Goal: Task Accomplishment & Management: Use online tool/utility

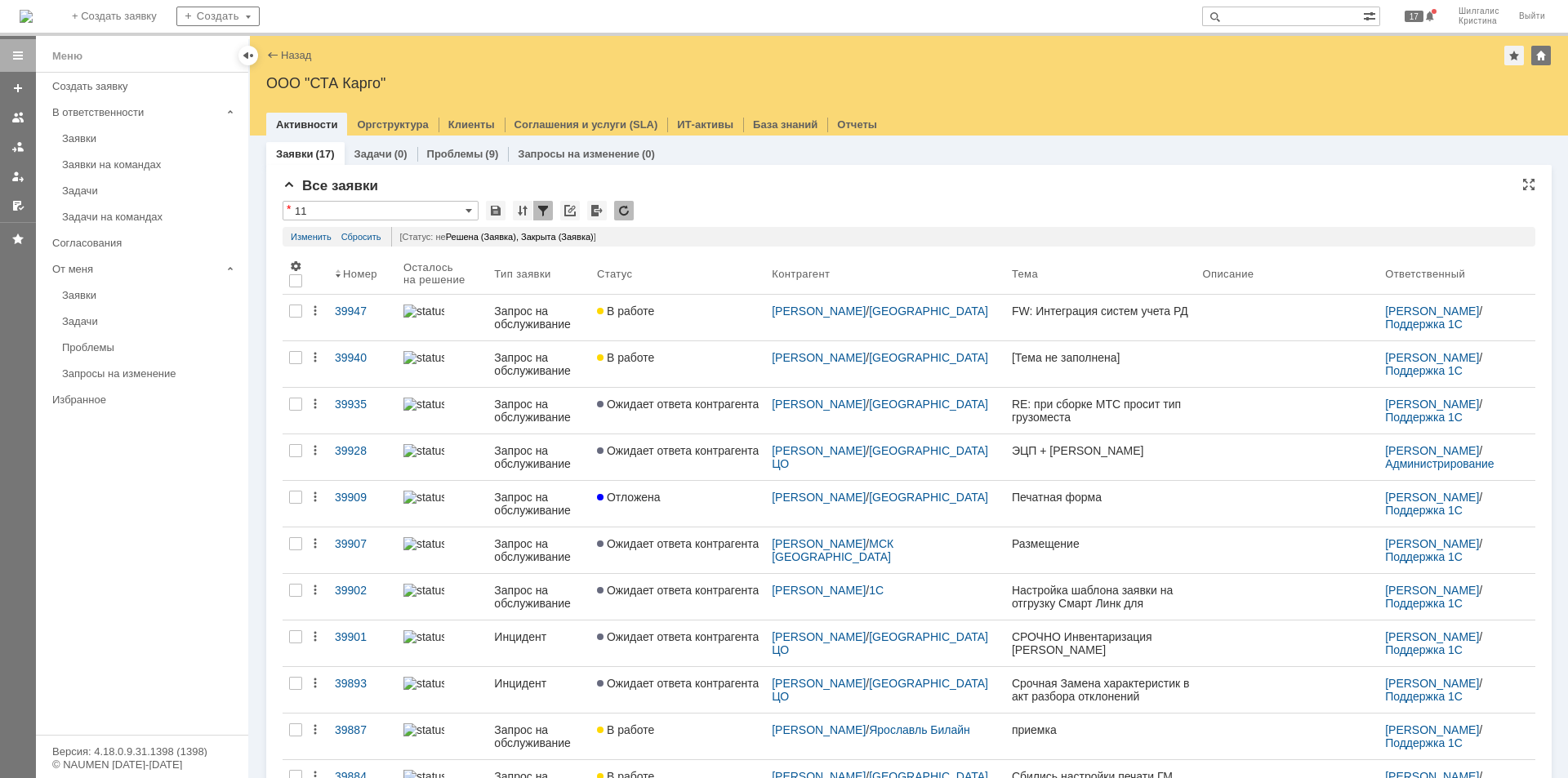
click at [714, 202] on div "* 11" at bounding box center [909, 211] width 1253 height 22
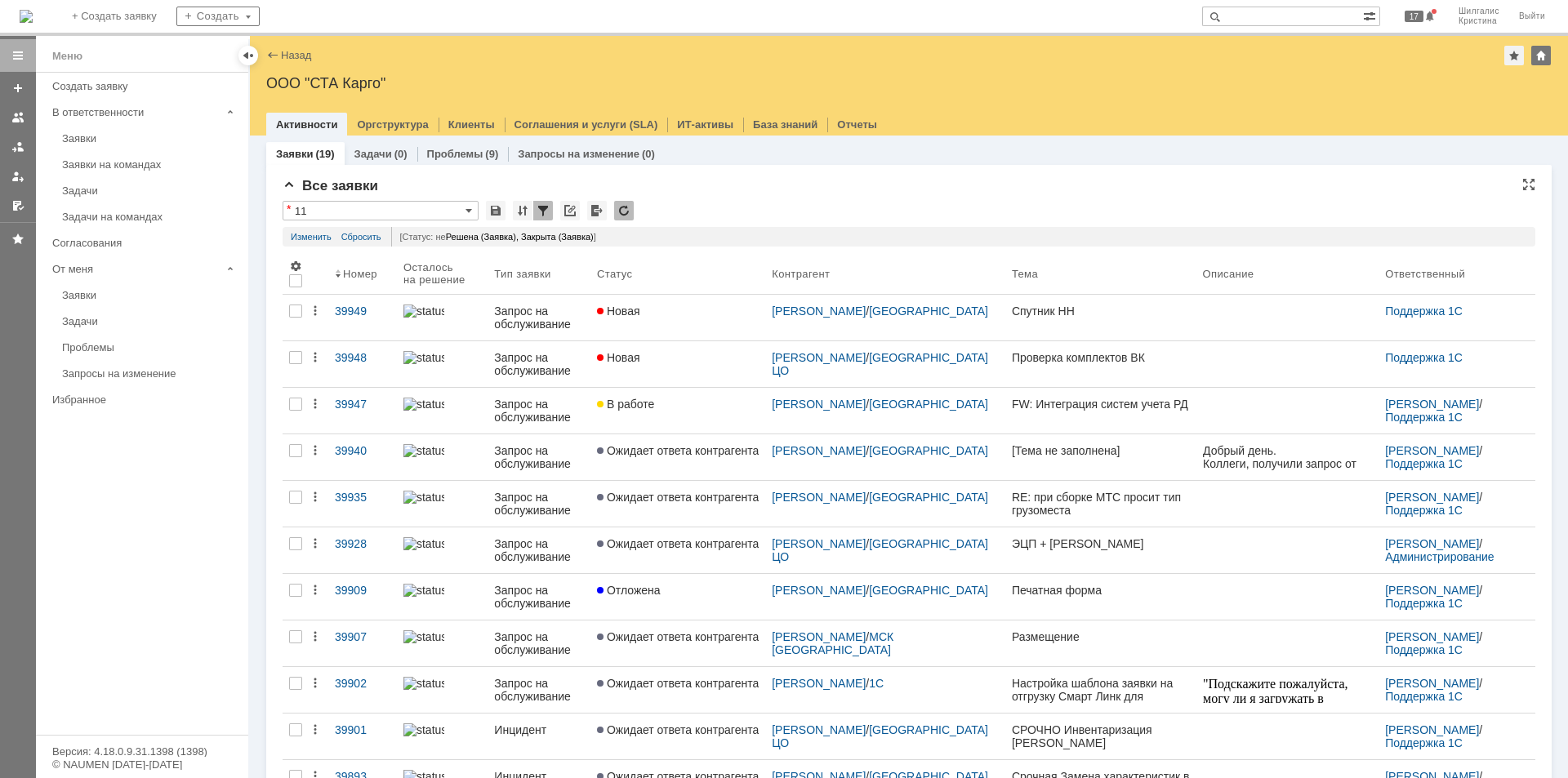
click at [723, 185] on div "Все заявки" at bounding box center [909, 186] width 1253 height 16
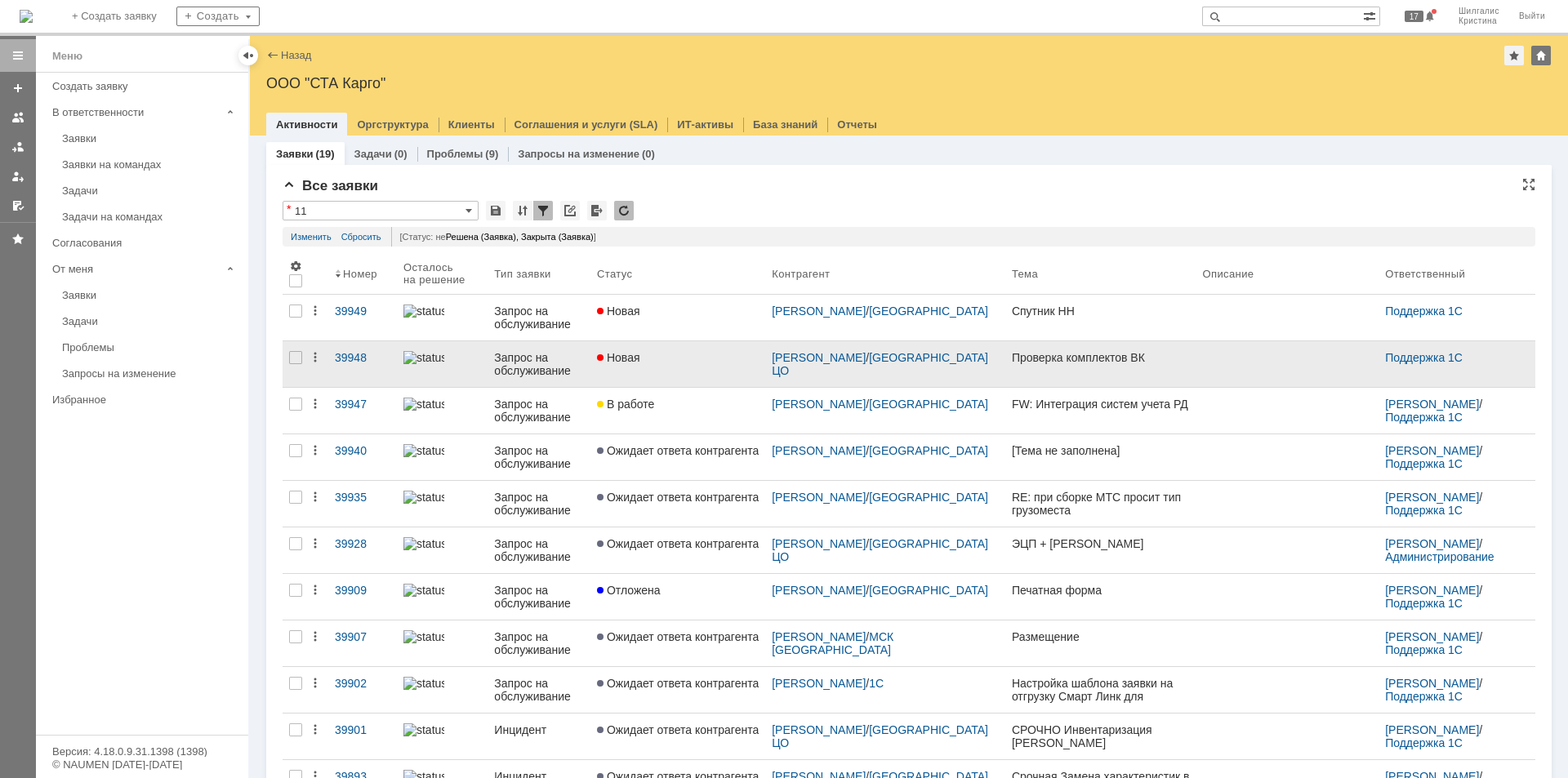
click at [698, 360] on div "Новая" at bounding box center [678, 358] width 162 height 13
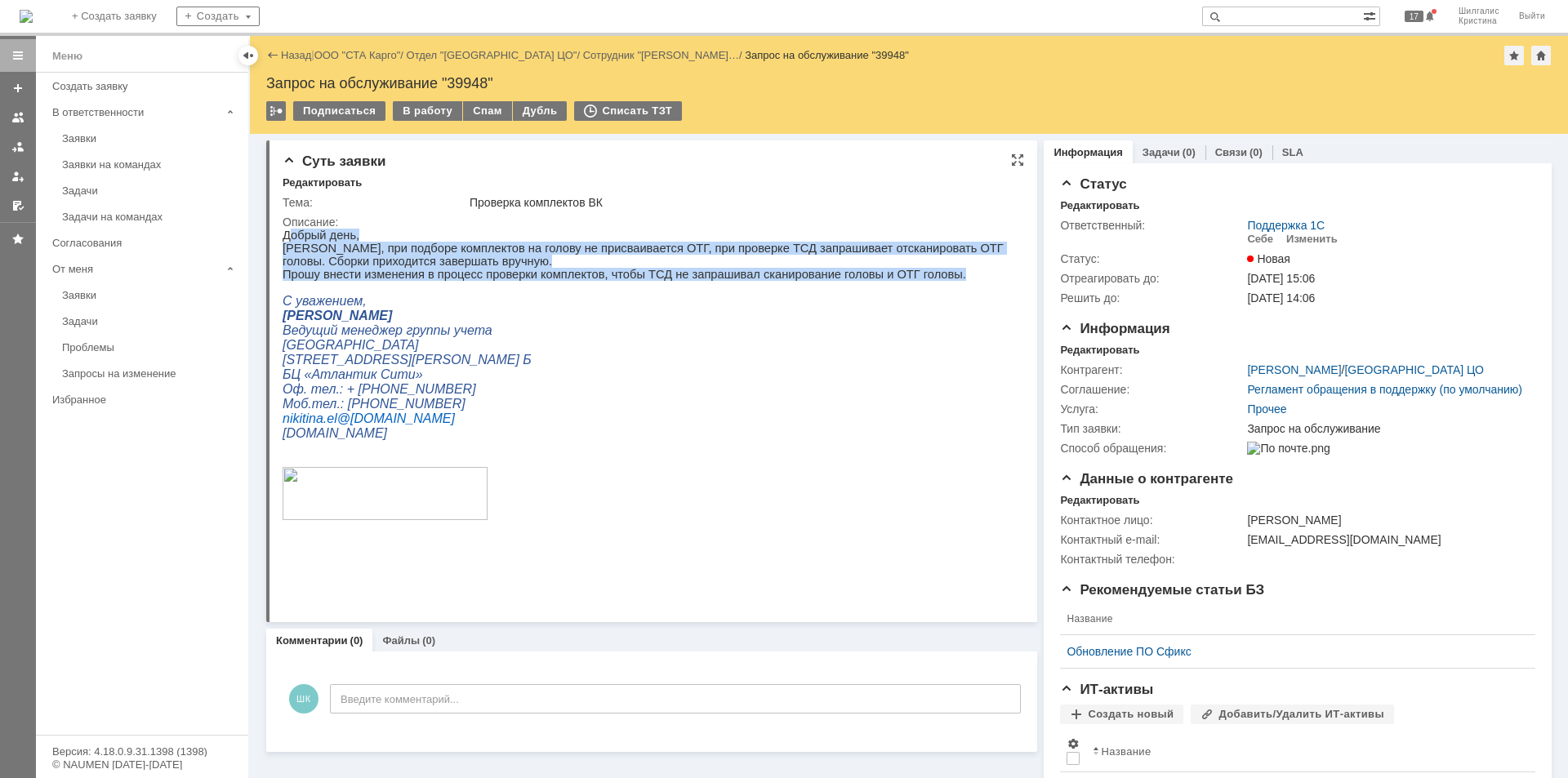
drag, startPoint x: 916, startPoint y: 281, endPoint x: 290, endPoint y: 241, distance: 627.3
click at [290, 241] on div "Добрый день, Коллеги, при подборе комплектов на голову не присваивается ОТГ, пр…" at bounding box center [645, 403] width 726 height 350
click at [355, 267] on p "Коллеги, при подборе комплектов на голову не присваивается ОТГ, при проверке ТС…" at bounding box center [645, 255] width 726 height 26
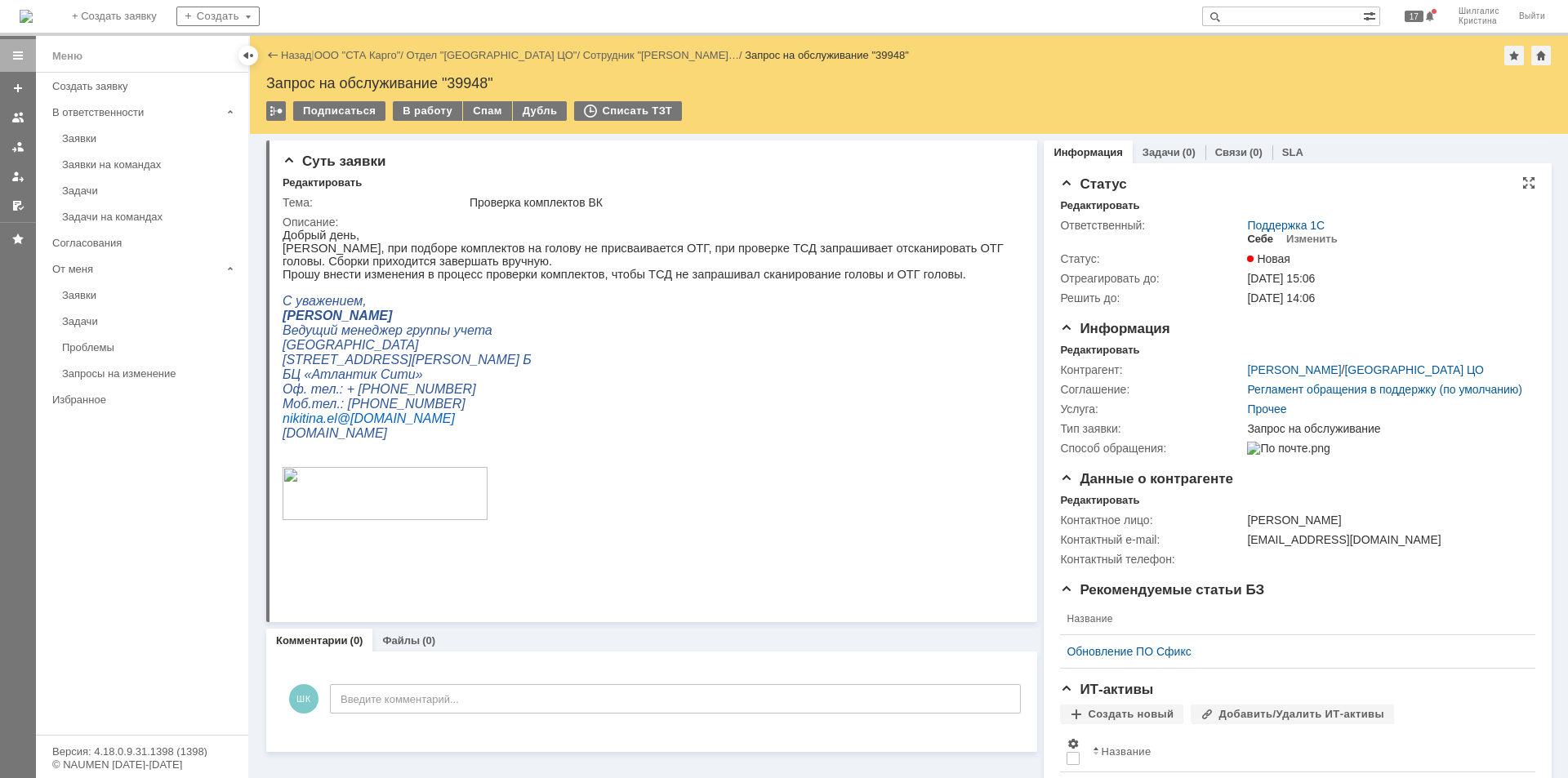
click at [1250, 240] on div "Себе" at bounding box center [1260, 239] width 26 height 13
click at [413, 114] on div "В работу" at bounding box center [427, 111] width 70 height 20
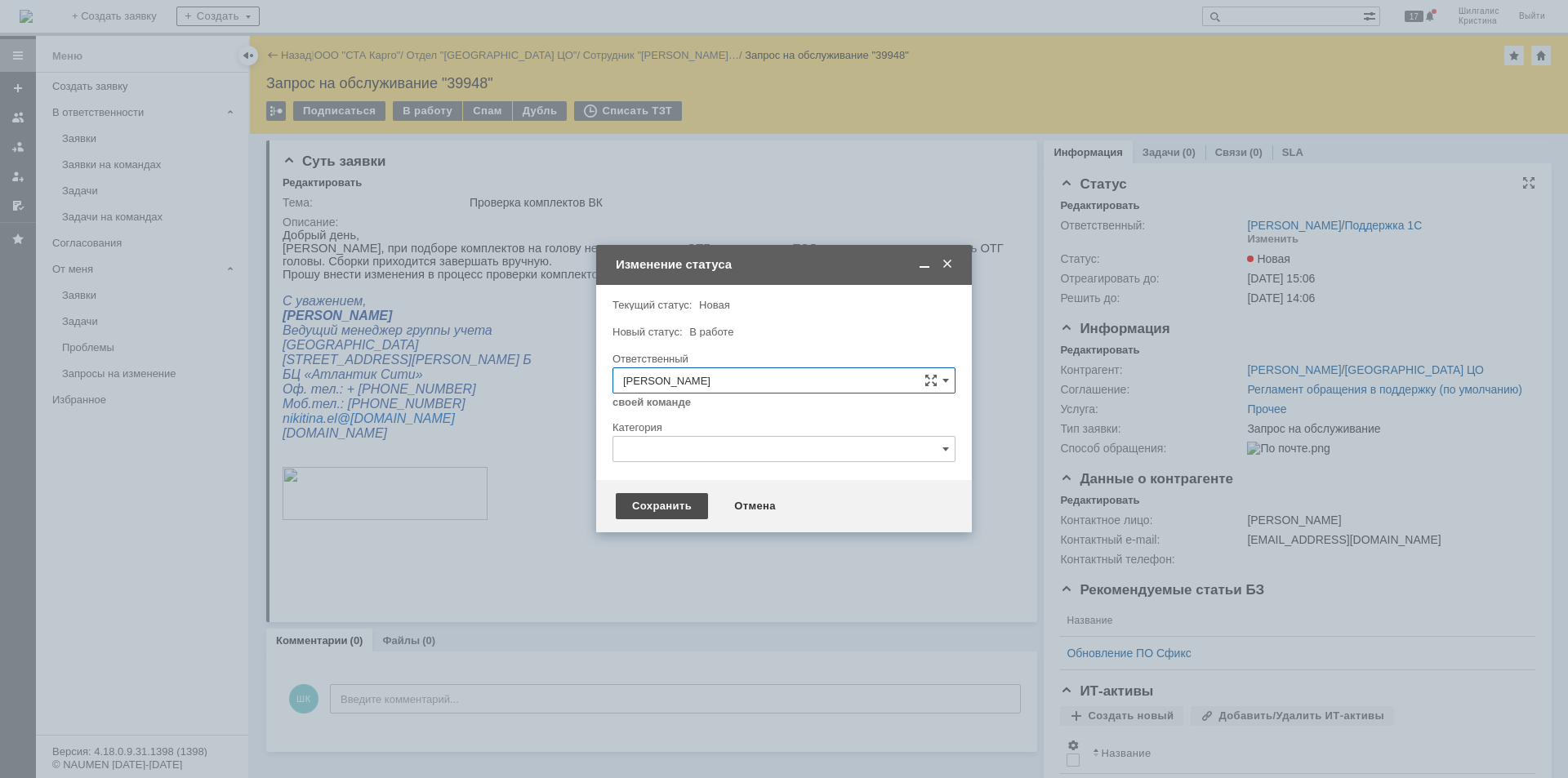
click at [647, 503] on div "Сохранить" at bounding box center [662, 507] width 92 height 26
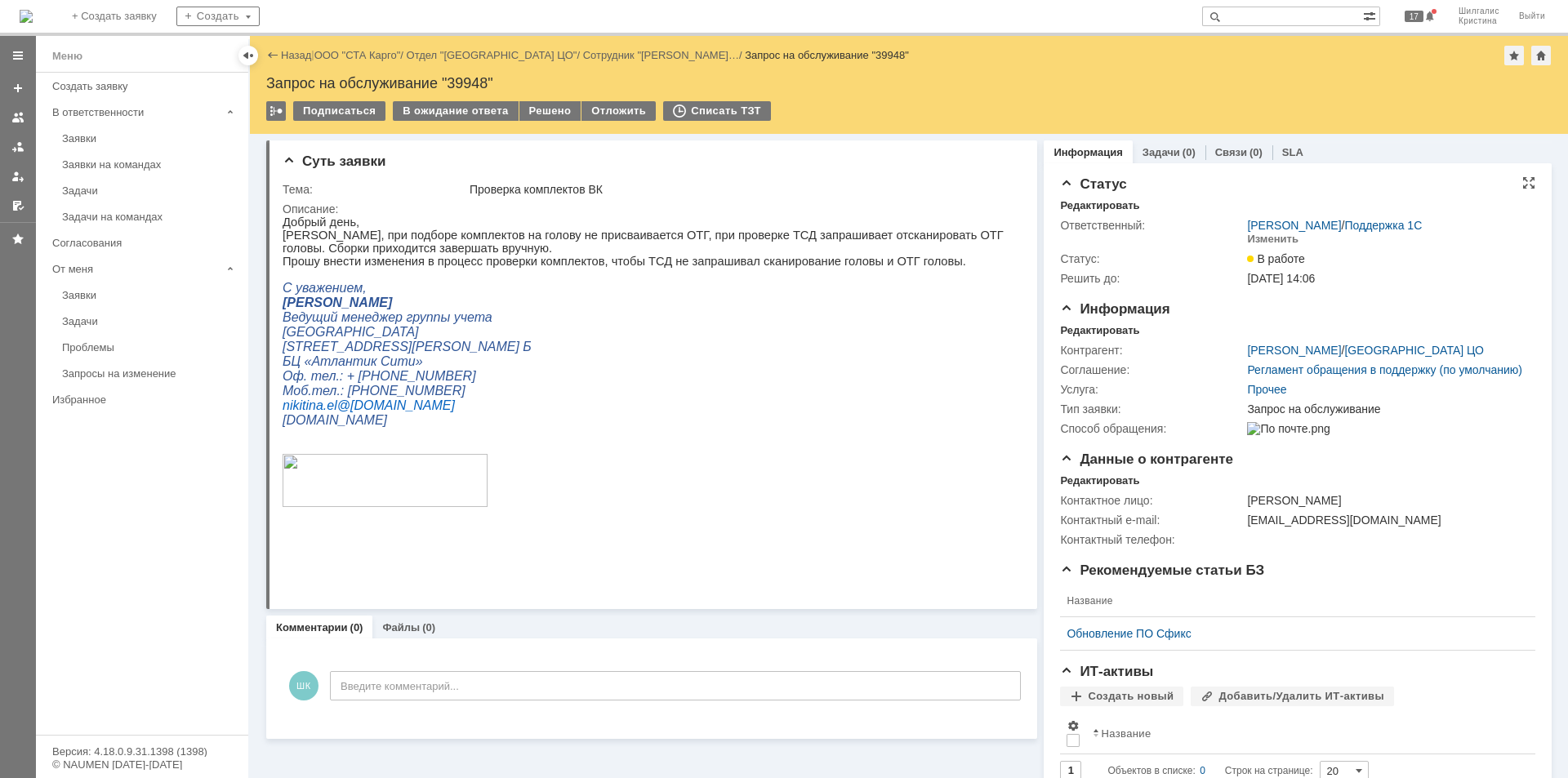
click at [467, 82] on div "Запрос на обслуживание "39948"" at bounding box center [909, 83] width 1285 height 16
copy div "39948"
click at [358, 57] on link "ООО "СТА Карго"" at bounding box center [358, 55] width 86 height 12
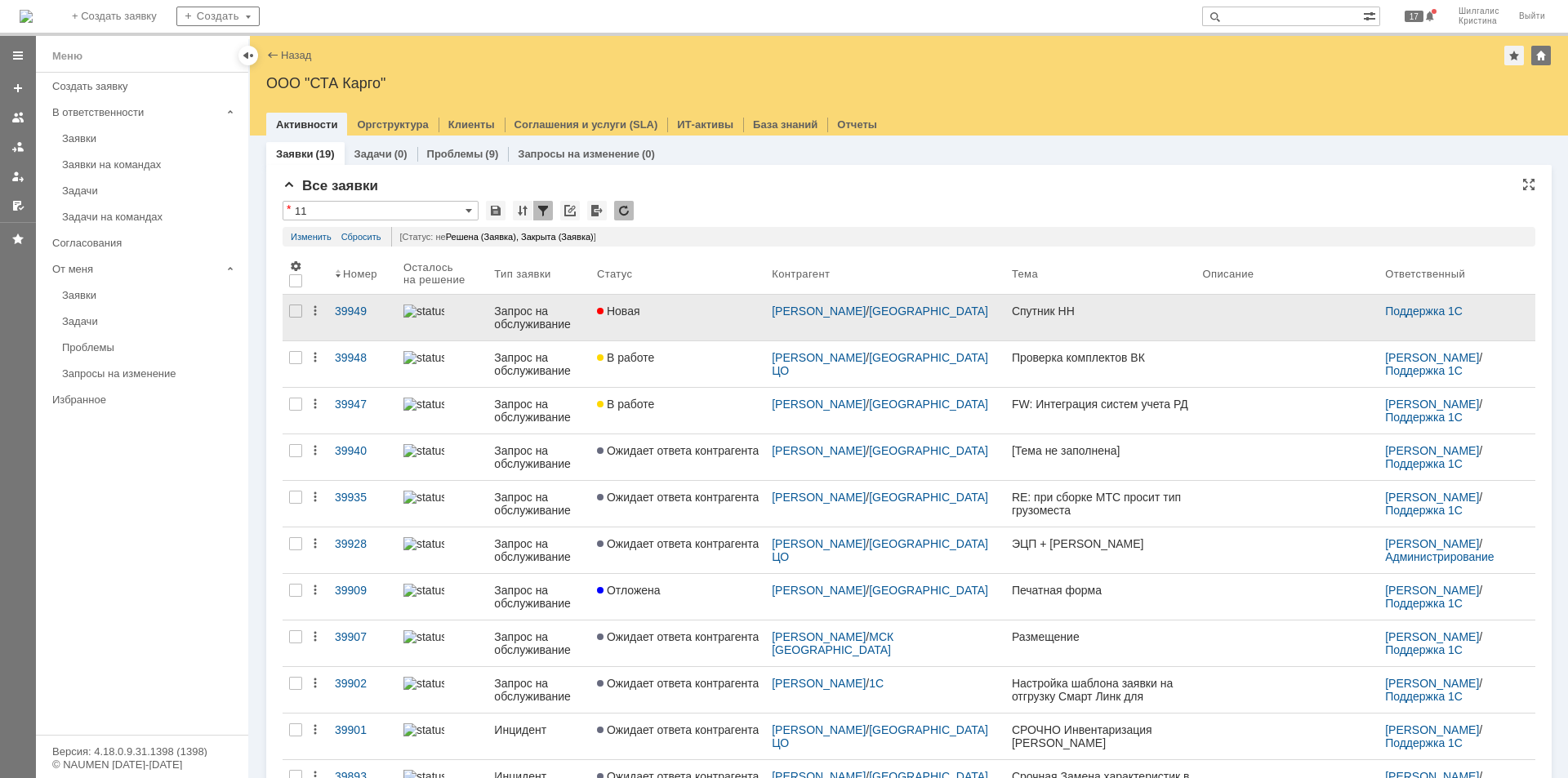
click at [713, 307] on div "Новая" at bounding box center [678, 311] width 162 height 13
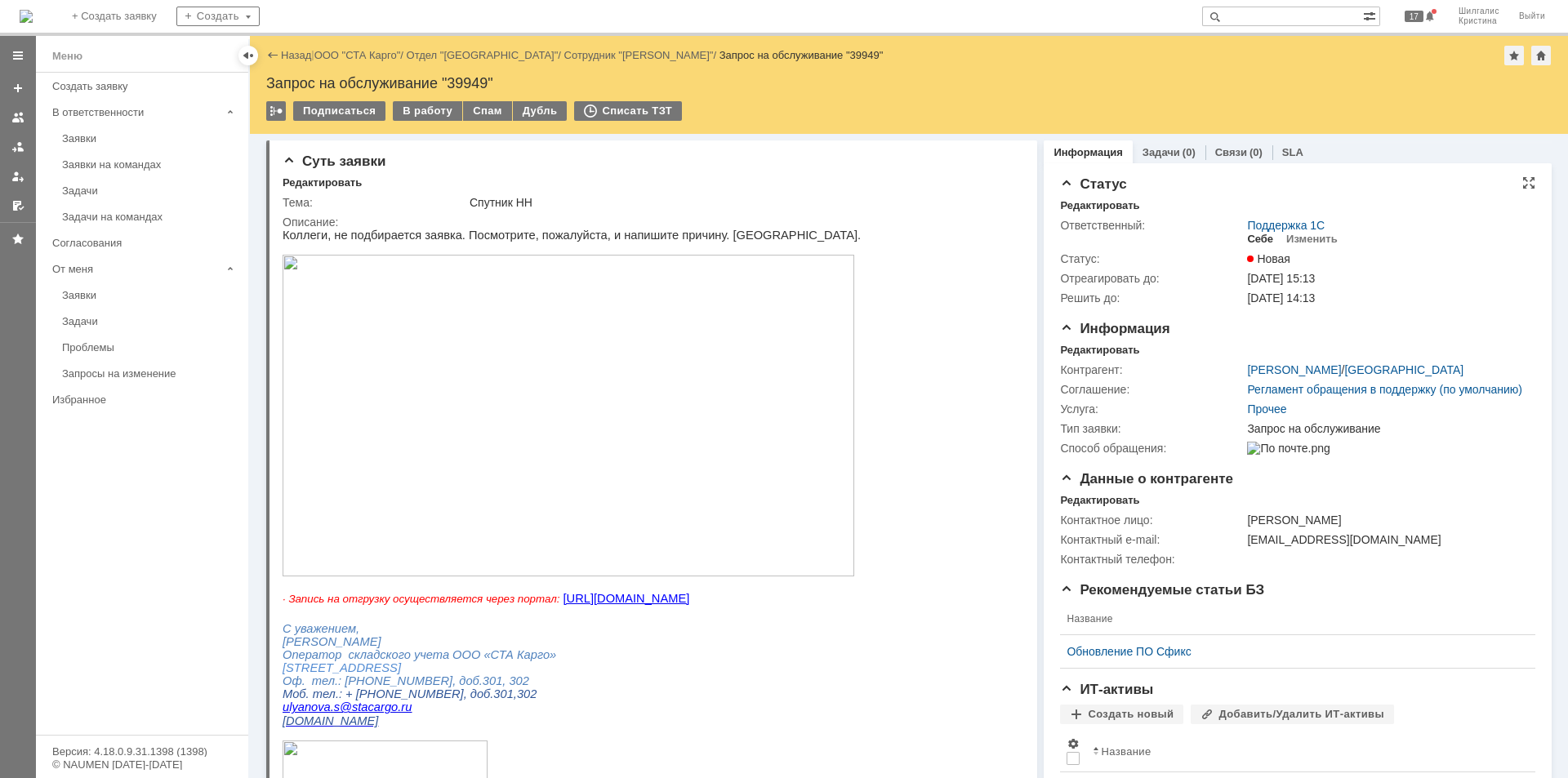
click at [1249, 235] on div "Себе" at bounding box center [1260, 239] width 26 height 13
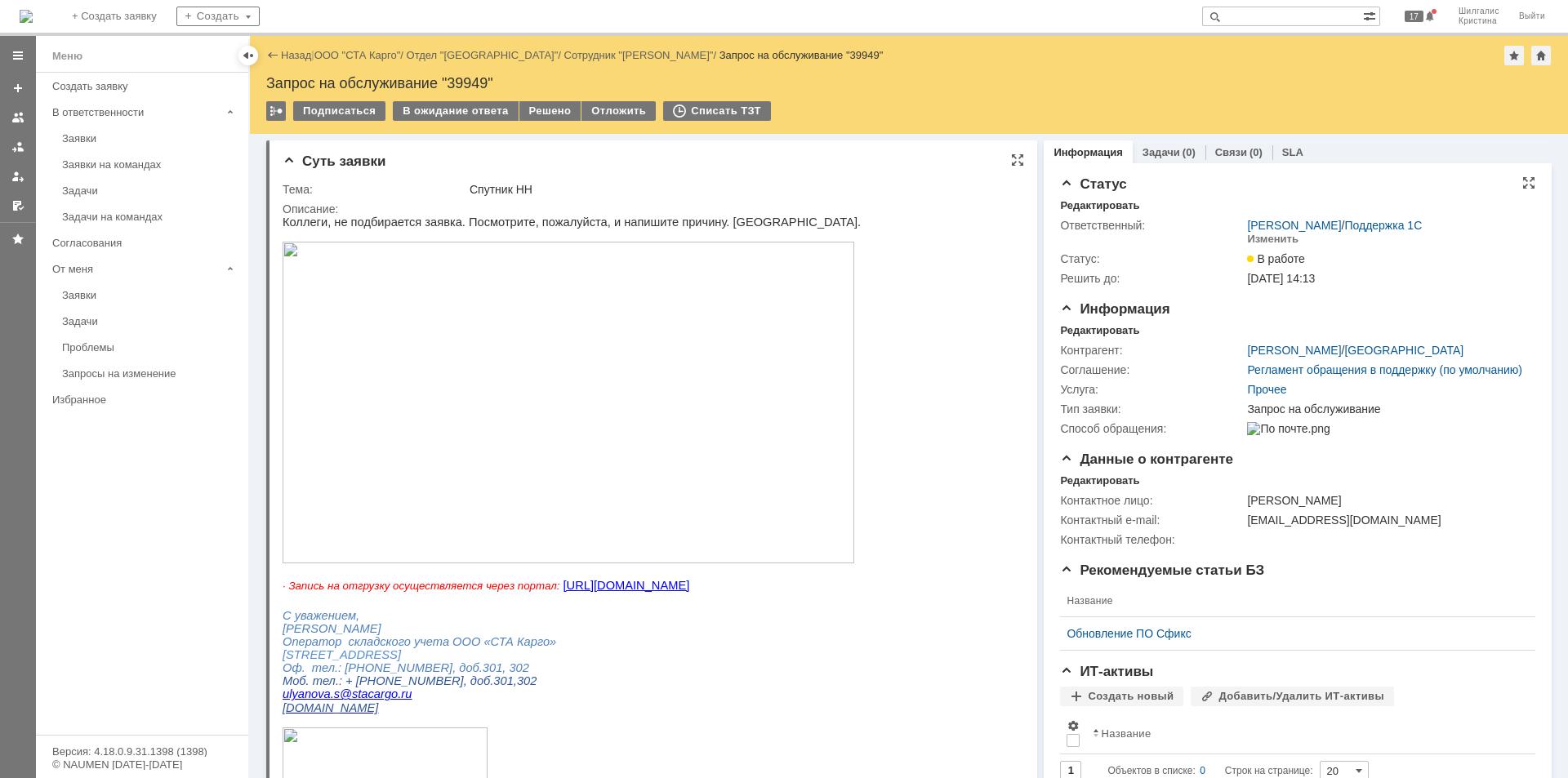
click at [445, 312] on img at bounding box center [569, 403] width 572 height 322
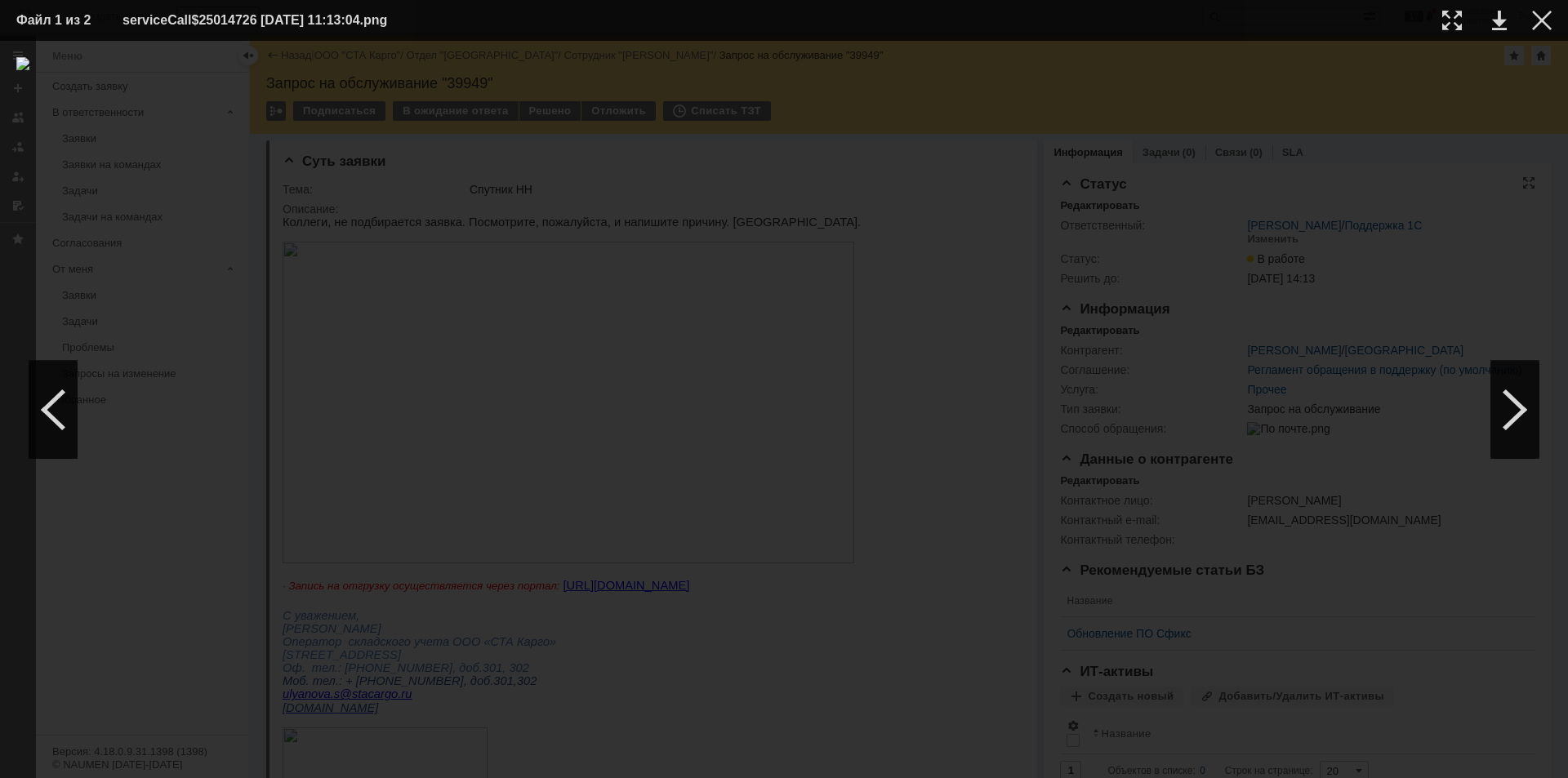
click at [1552, 19] on table "Файл 1 из 2 serviceCall$25014726 15.10.2025 11:13:04.png" at bounding box center [784, 20] width 1568 height 40
click at [1532, 19] on td at bounding box center [1529, 20] width 45 height 24
drag, startPoint x: 1541, startPoint y: 20, endPoint x: 1365, endPoint y: 125, distance: 204.9
click at [1541, 21] on div at bounding box center [1542, 20] width 20 height 20
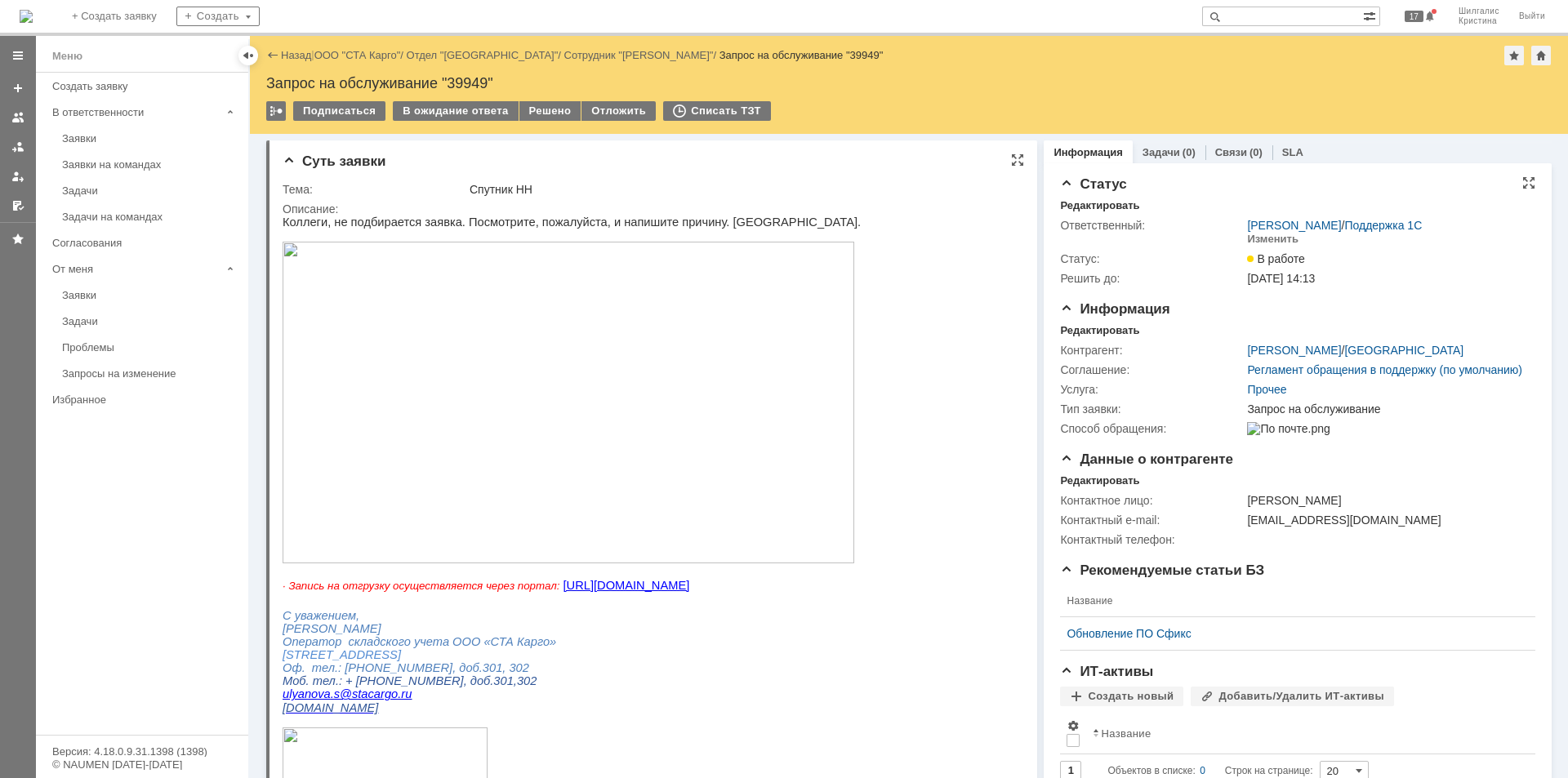
click at [426, 310] on img at bounding box center [569, 403] width 572 height 322
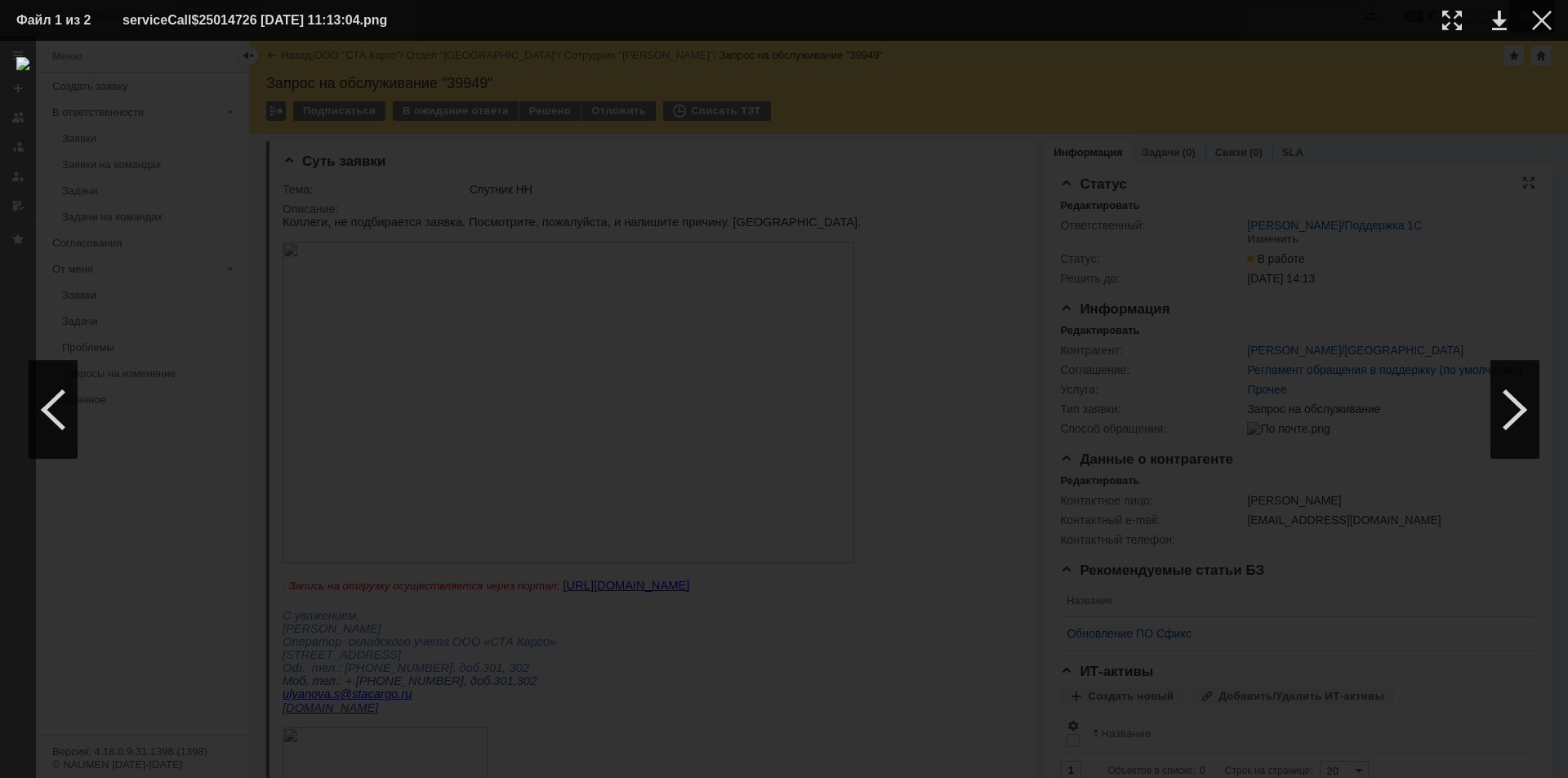
drag, startPoint x: 1535, startPoint y: 21, endPoint x: 1522, endPoint y: 23, distance: 13.2
click at [1533, 22] on div at bounding box center [1542, 20] width 20 height 20
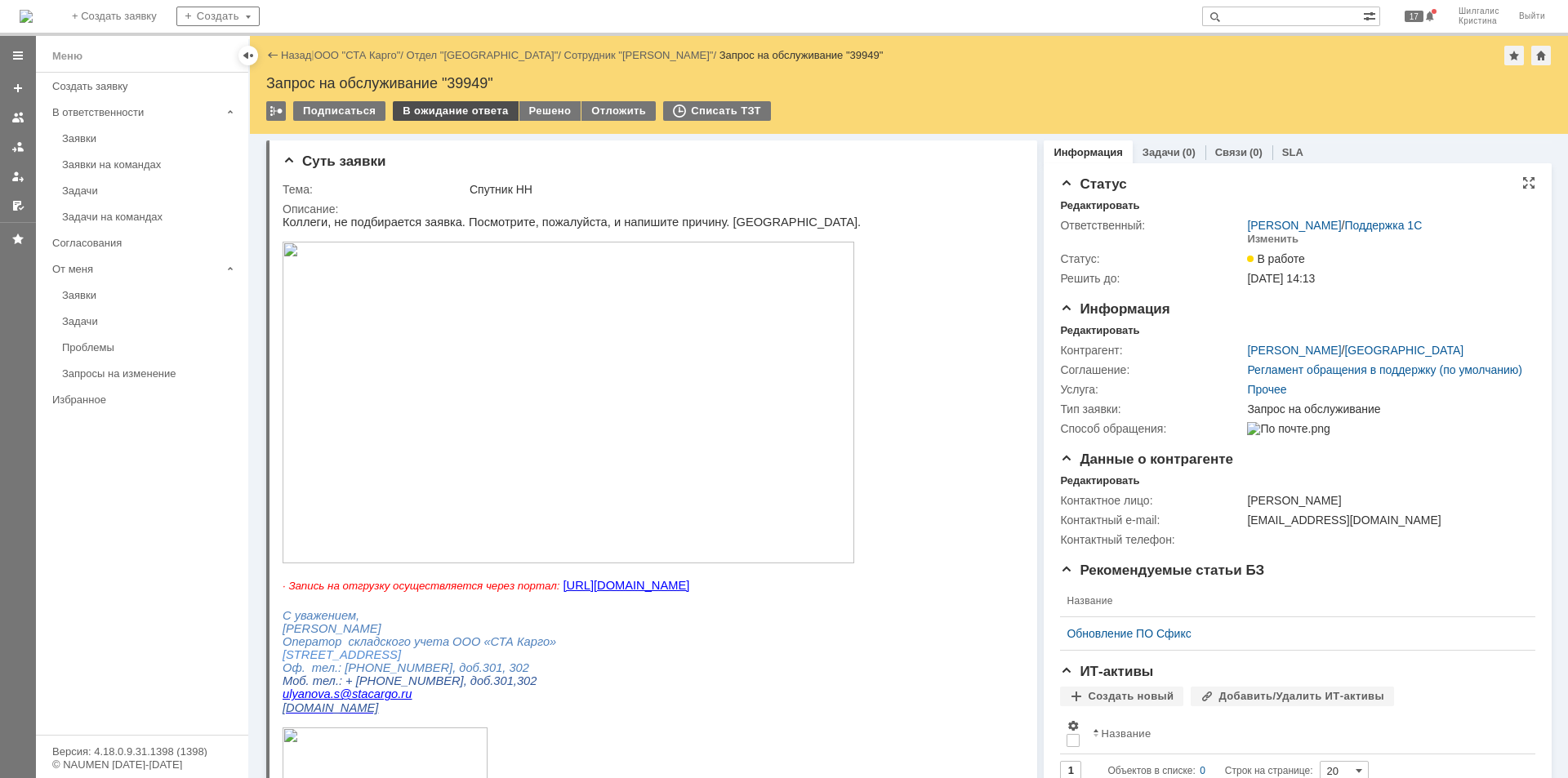
click at [439, 105] on div "В ожидание ответа" at bounding box center [455, 111] width 125 height 20
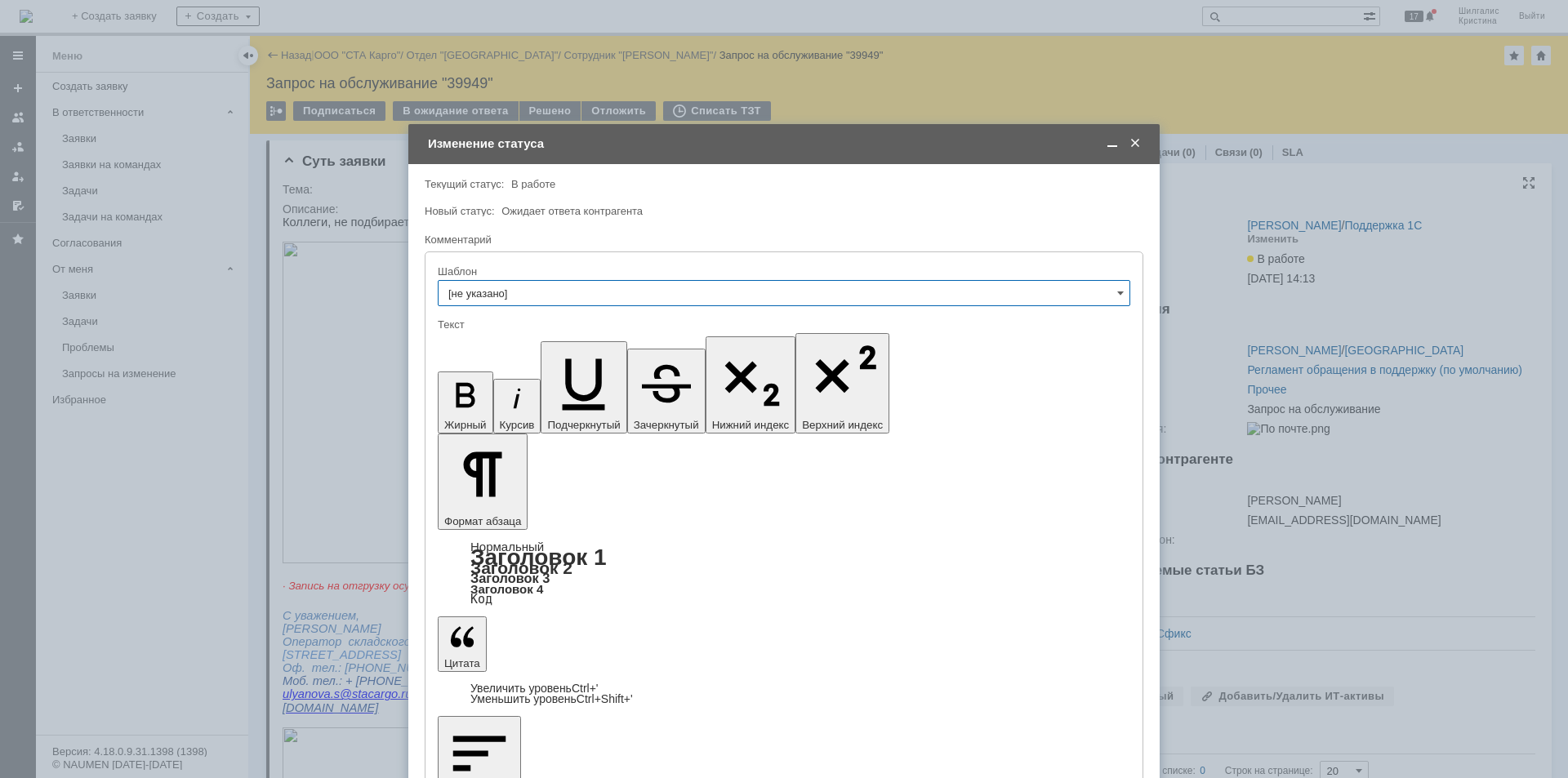
drag, startPoint x: 432, startPoint y: 4565, endPoint x: 314, endPoint y: 4466, distance: 154.0
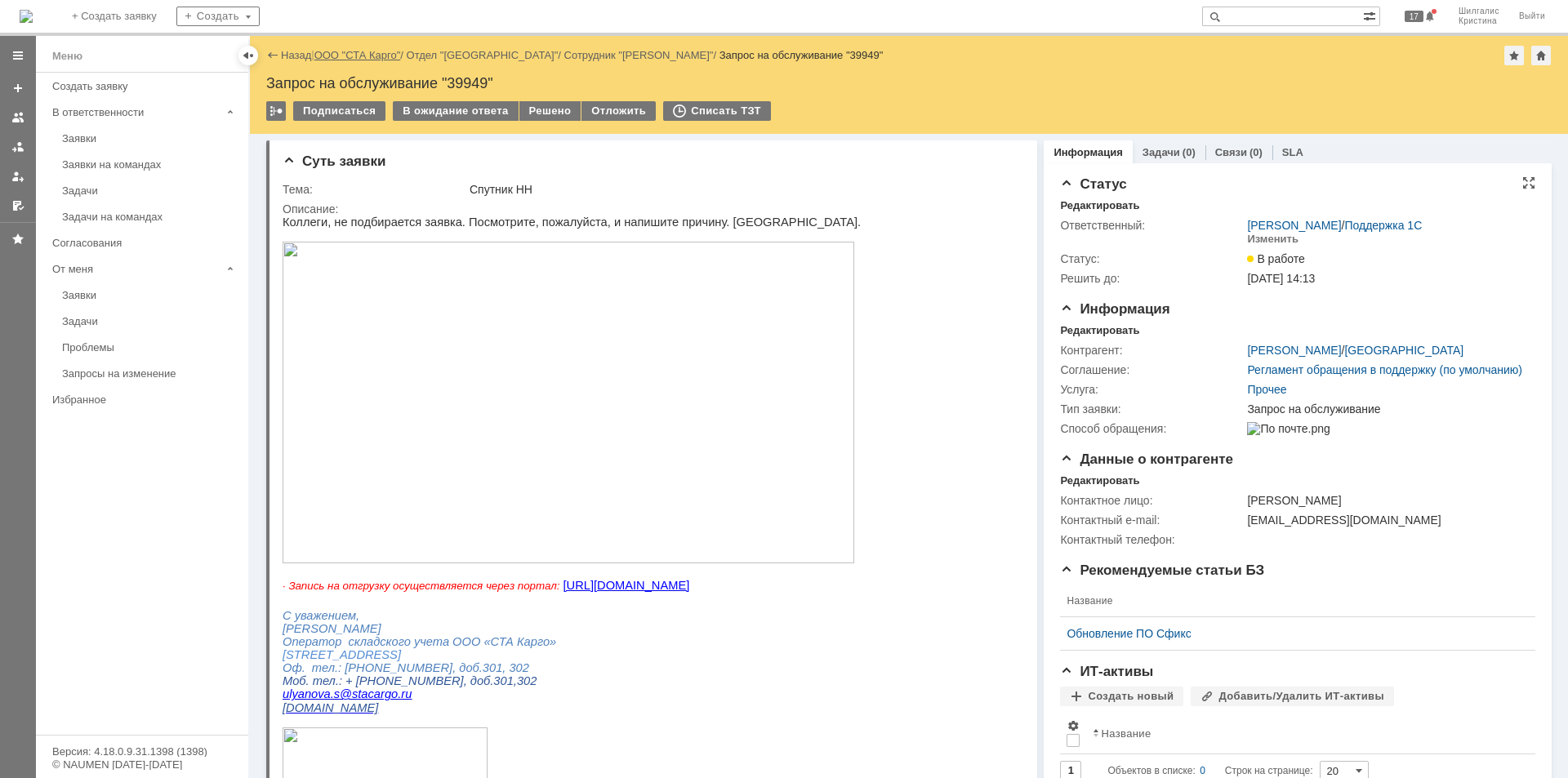
click at [370, 53] on link "ООО "СТА Карго"" at bounding box center [358, 55] width 86 height 12
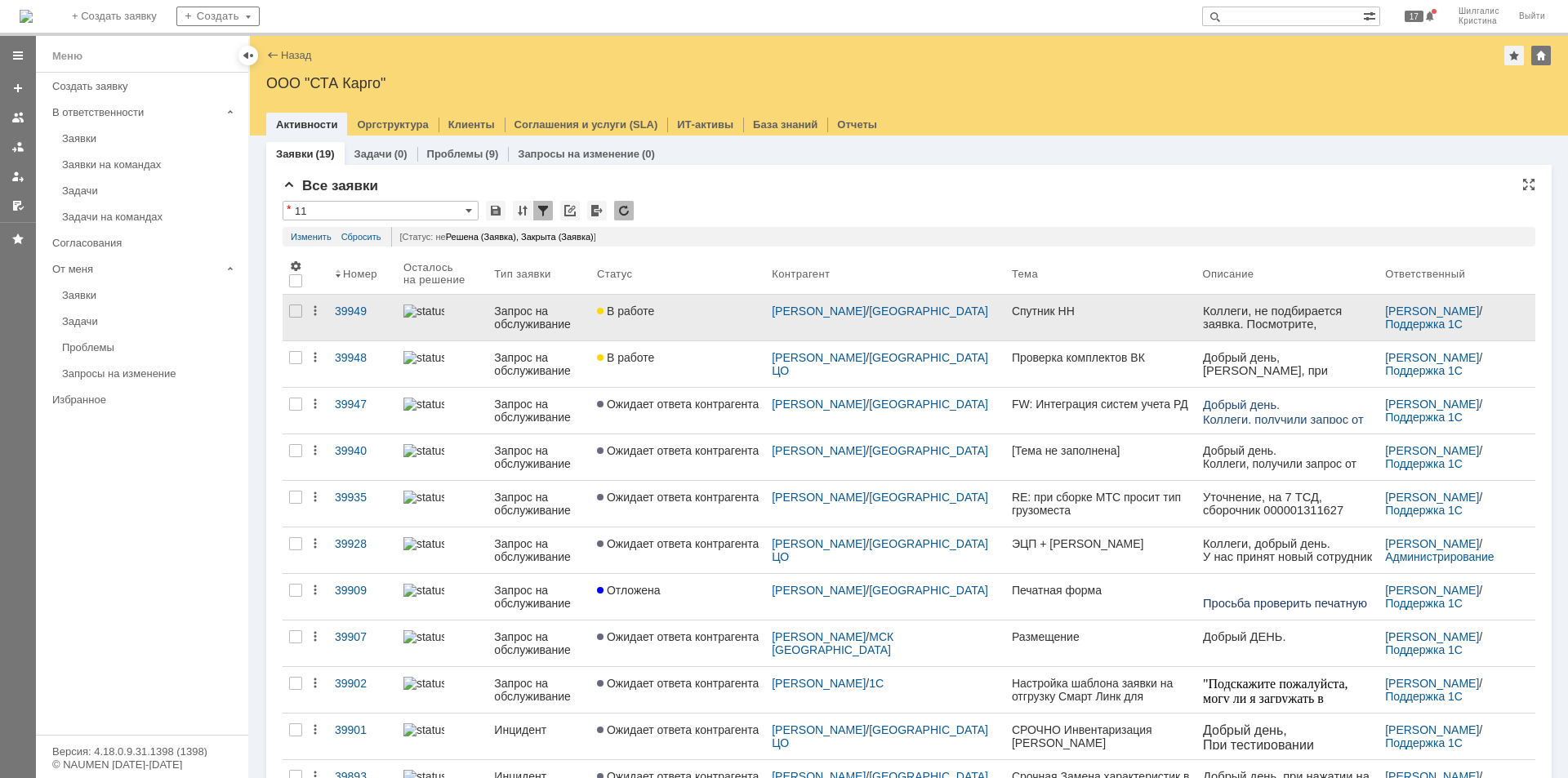
click at [717, 302] on link "В работе" at bounding box center [677, 317] width 175 height 46
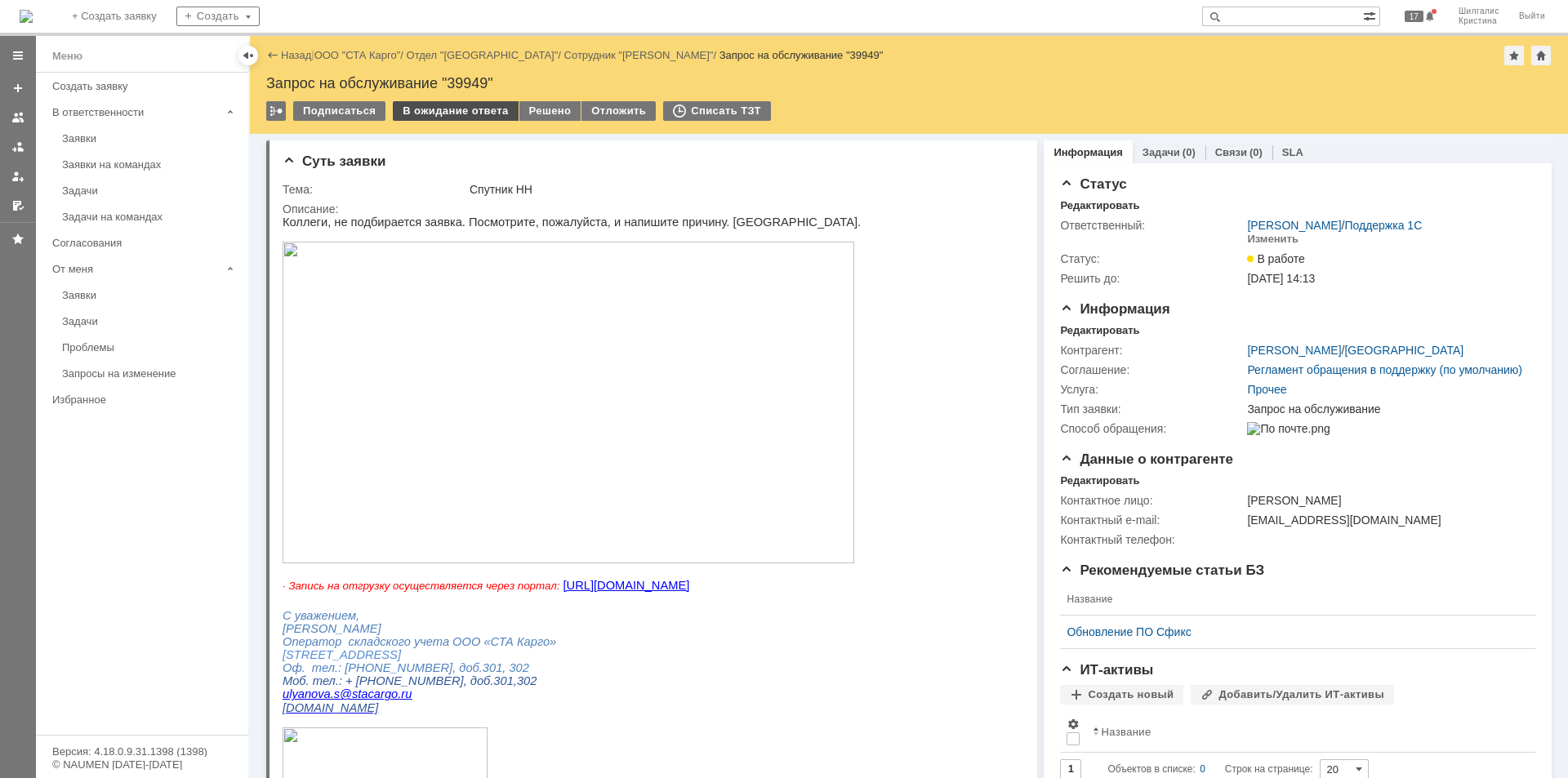
click at [448, 109] on div "В ожидание ответа" at bounding box center [455, 111] width 125 height 20
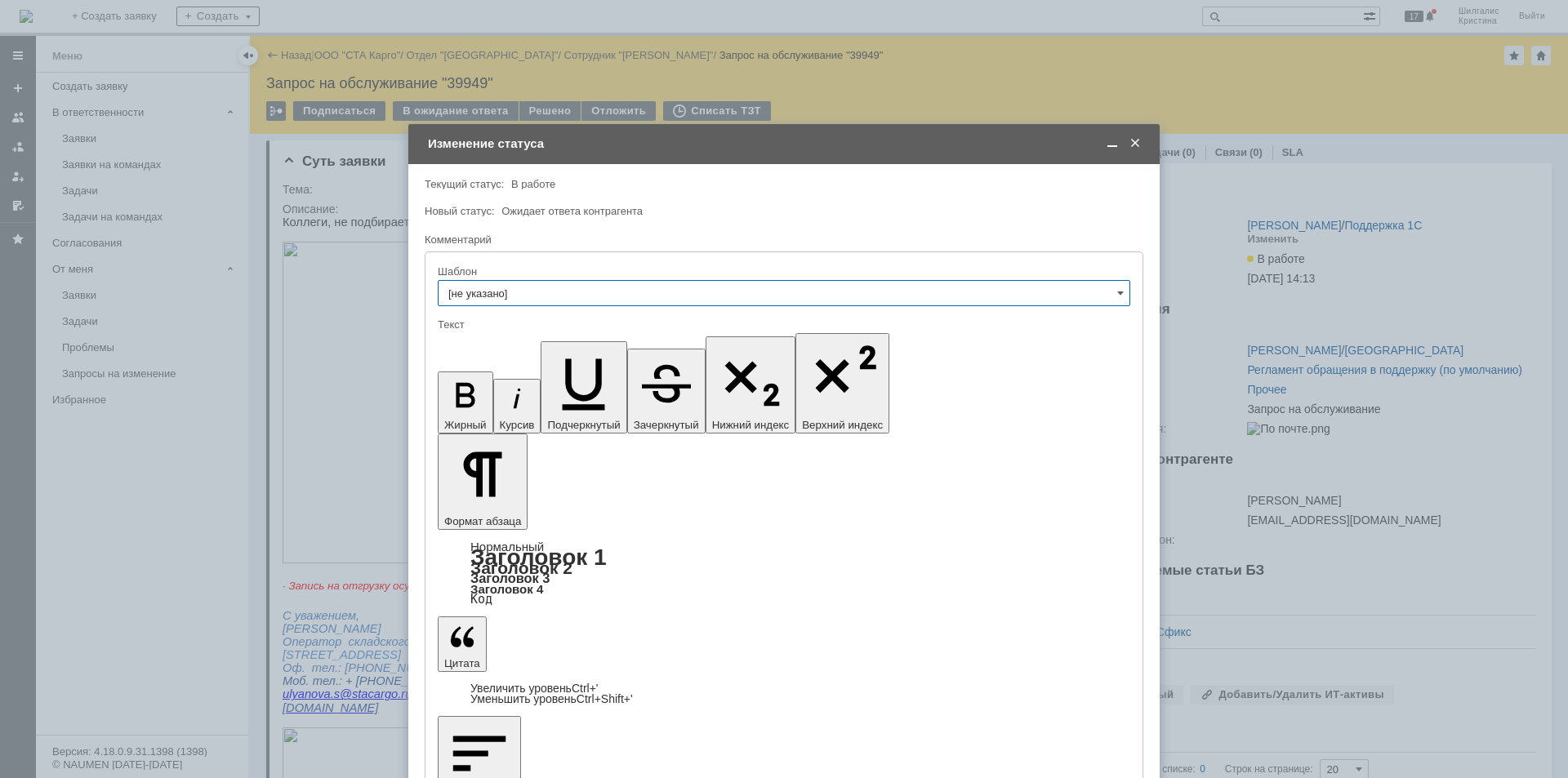
drag, startPoint x: 559, startPoint y: 623, endPoint x: 208, endPoint y: 271, distance: 497.1
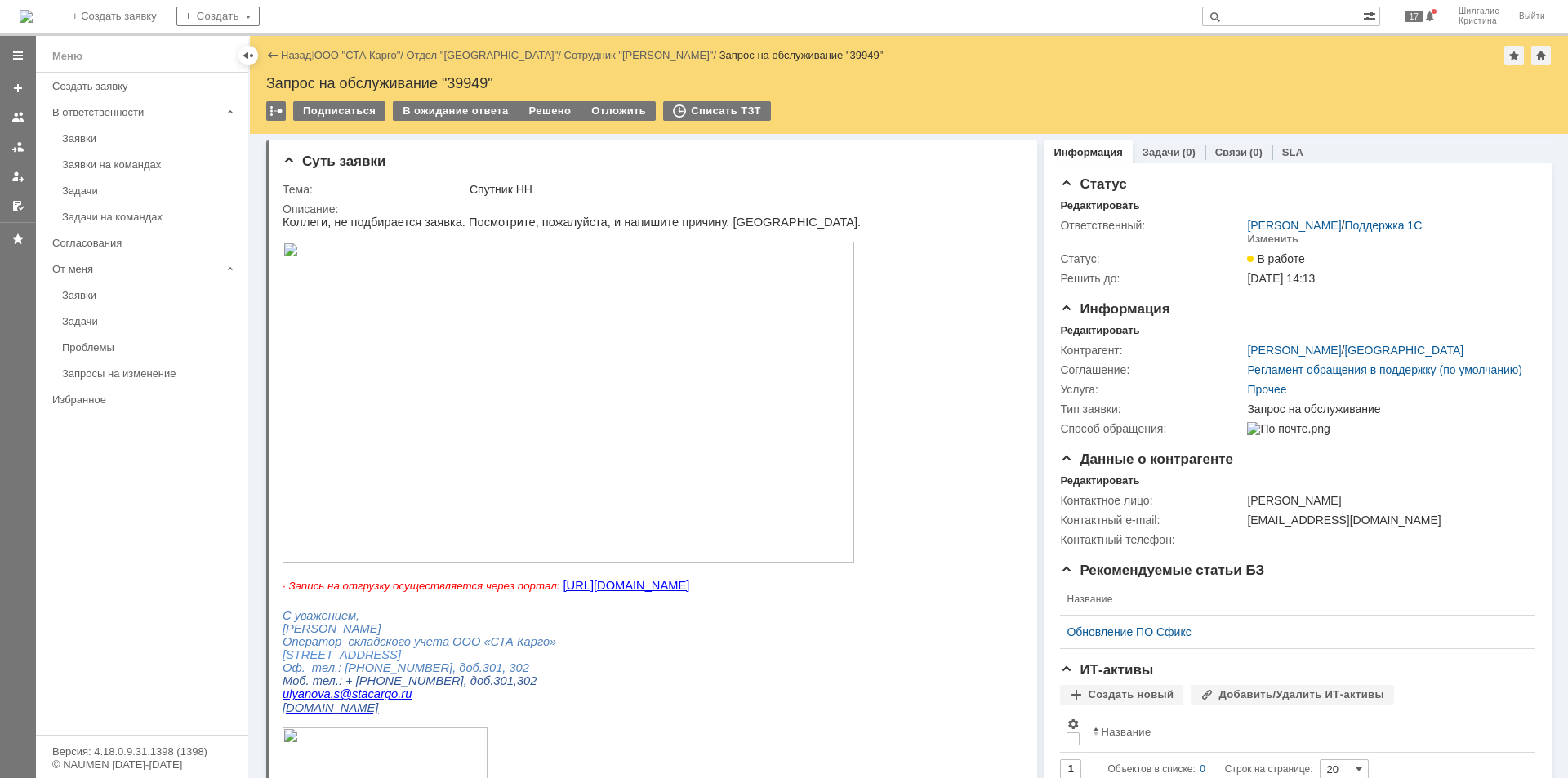
click at [365, 53] on link "ООО "СТА Карго"" at bounding box center [358, 55] width 86 height 12
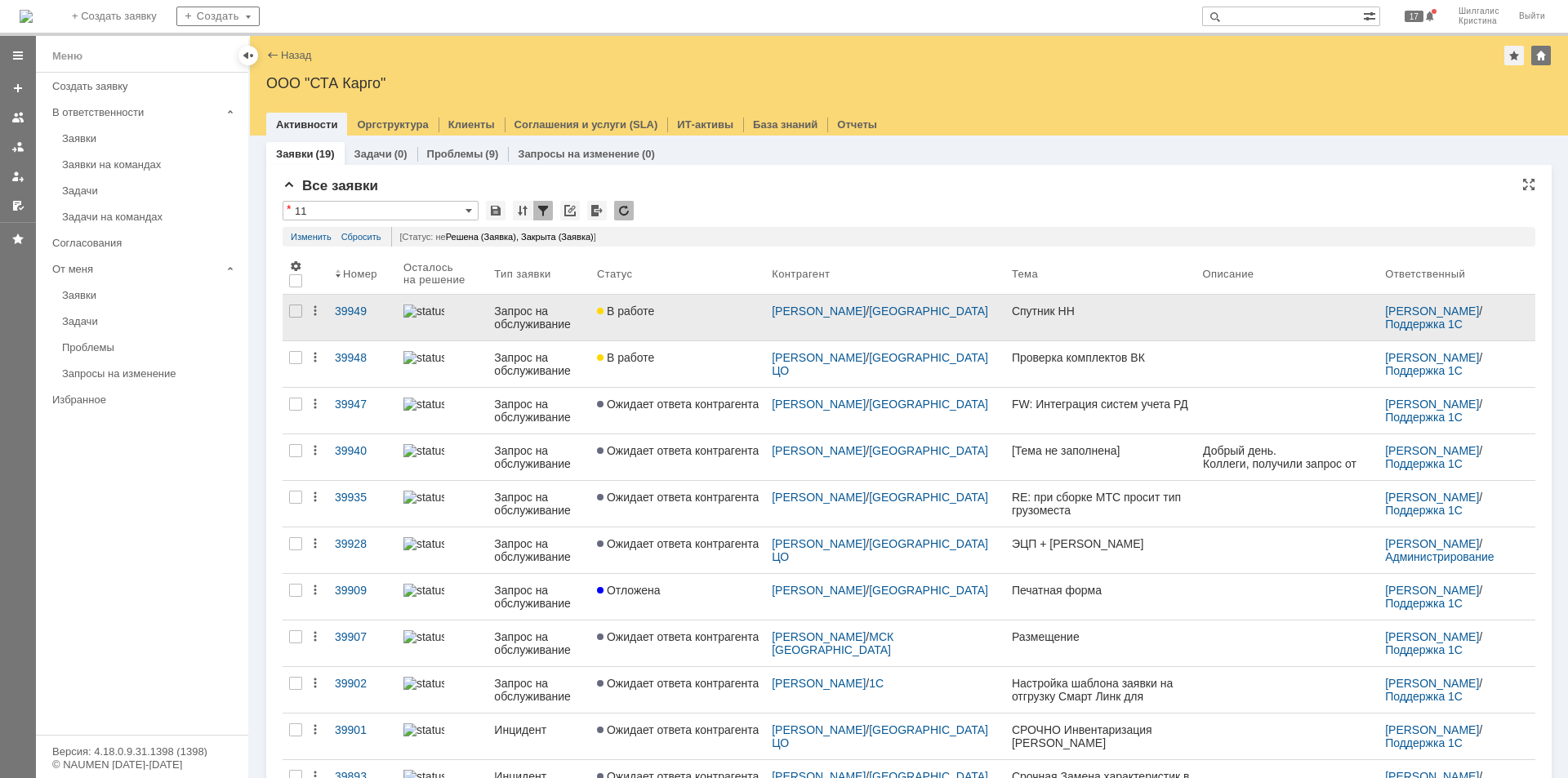
click at [696, 302] on link "В работе" at bounding box center [677, 317] width 175 height 46
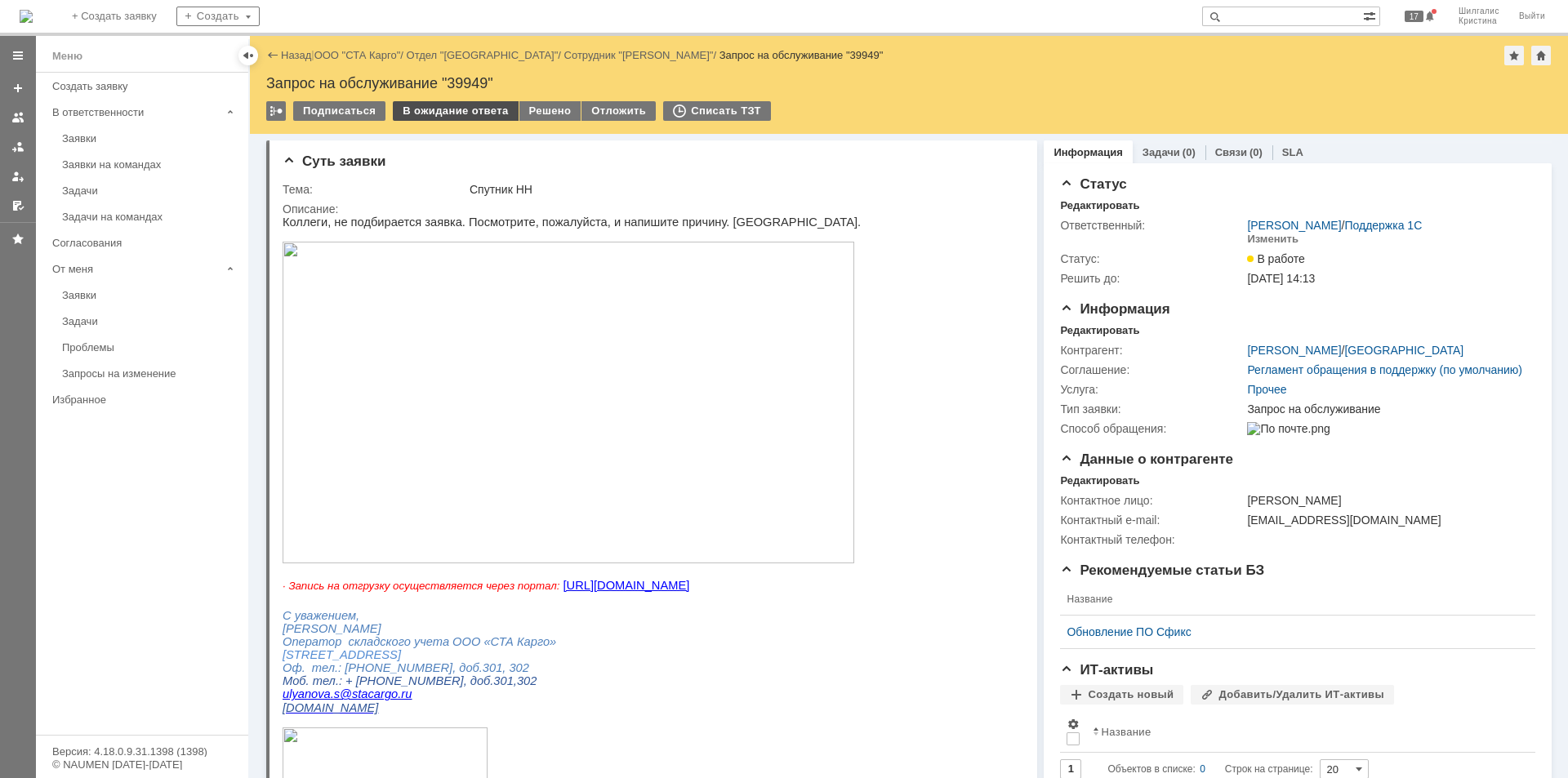
click at [445, 110] on div "В ожидание ответа" at bounding box center [455, 111] width 125 height 20
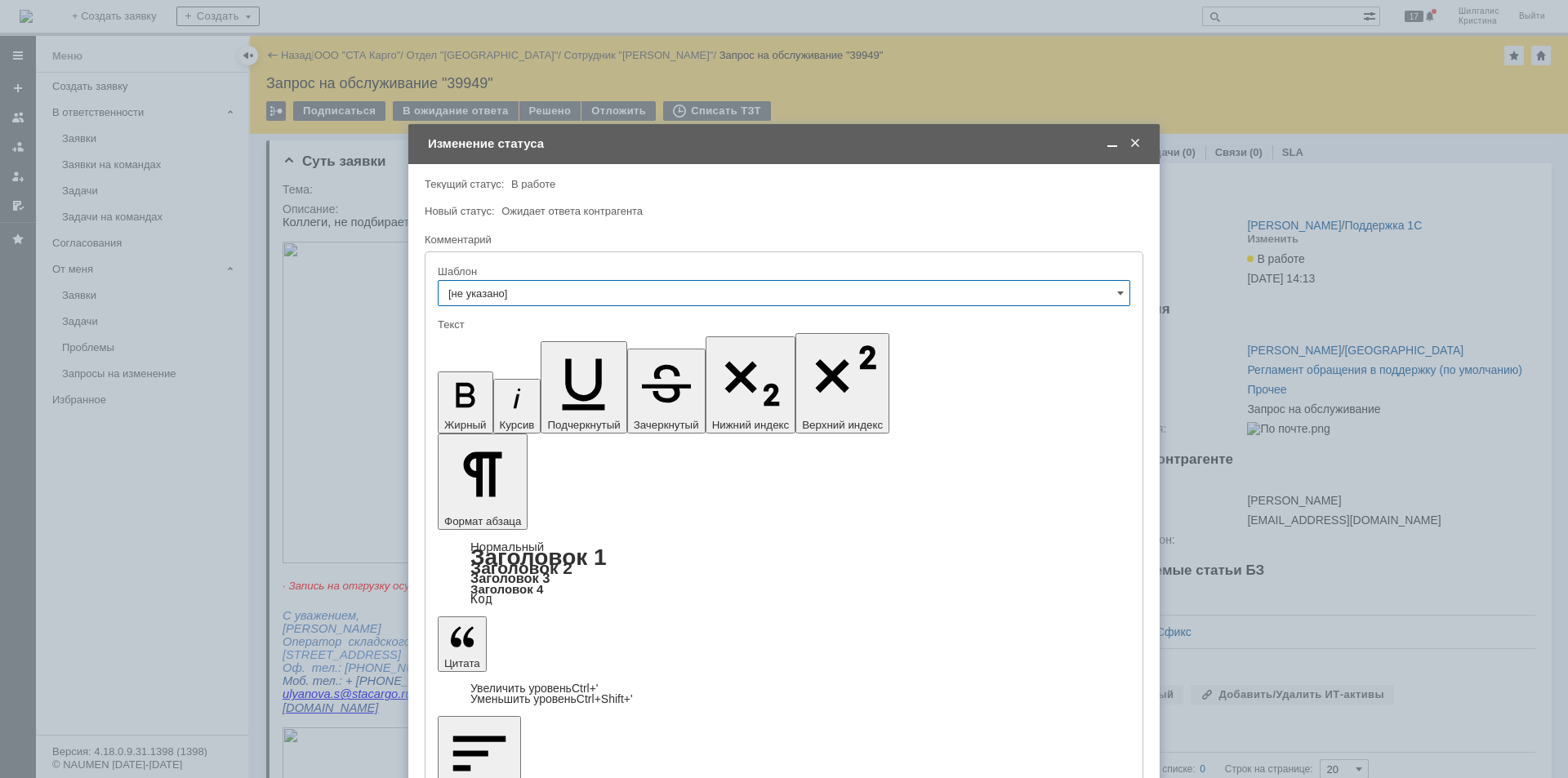
drag, startPoint x: 837, startPoint y: 4603, endPoint x: 738, endPoint y: 4599, distance: 99.1
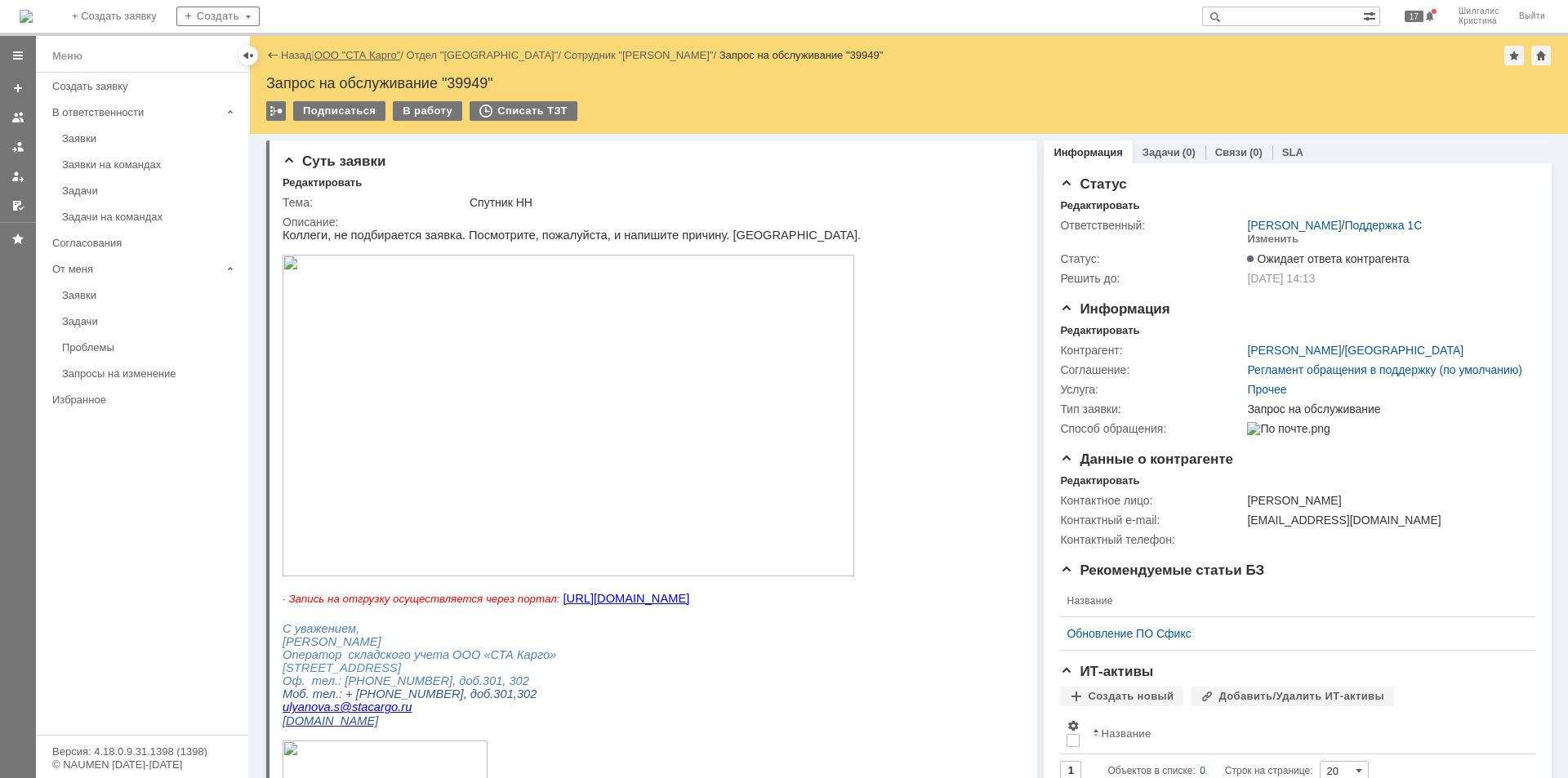
click at [350, 56] on link "ООО "СТА Карго"" at bounding box center [358, 55] width 86 height 12
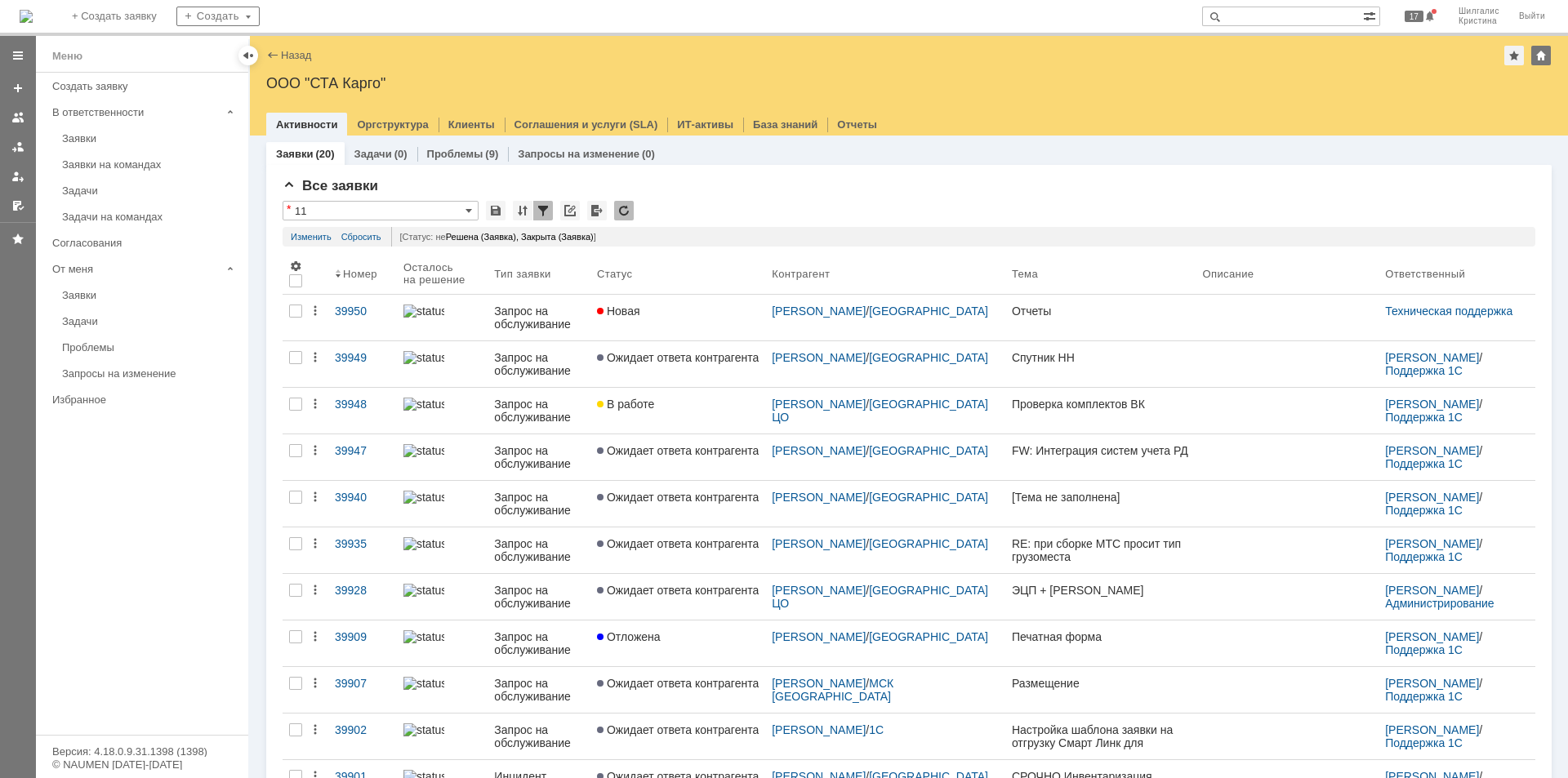
click at [667, 322] on link "Новая" at bounding box center [677, 317] width 175 height 46
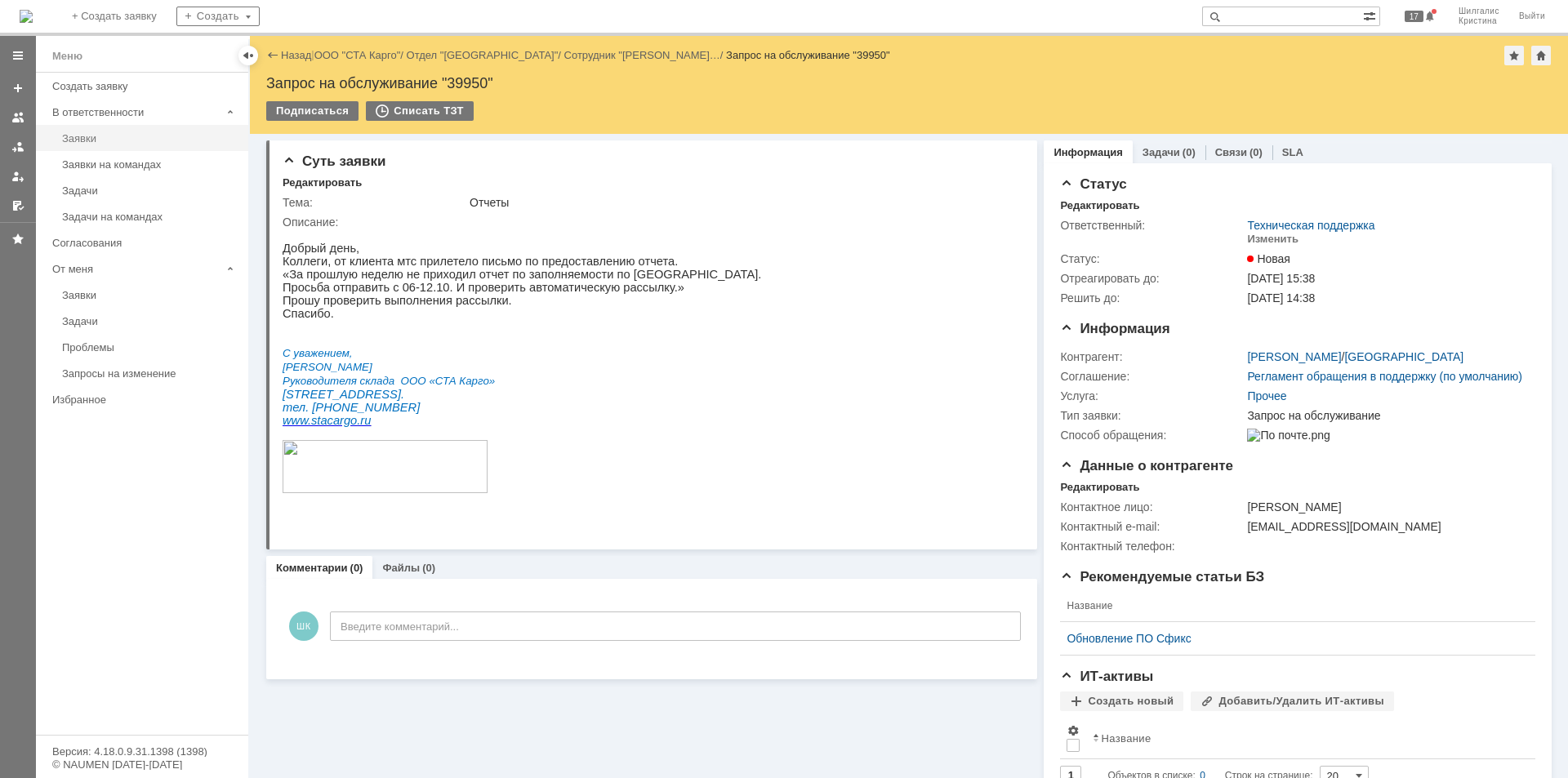
click at [86, 137] on div "Заявки" at bounding box center [150, 139] width 177 height 12
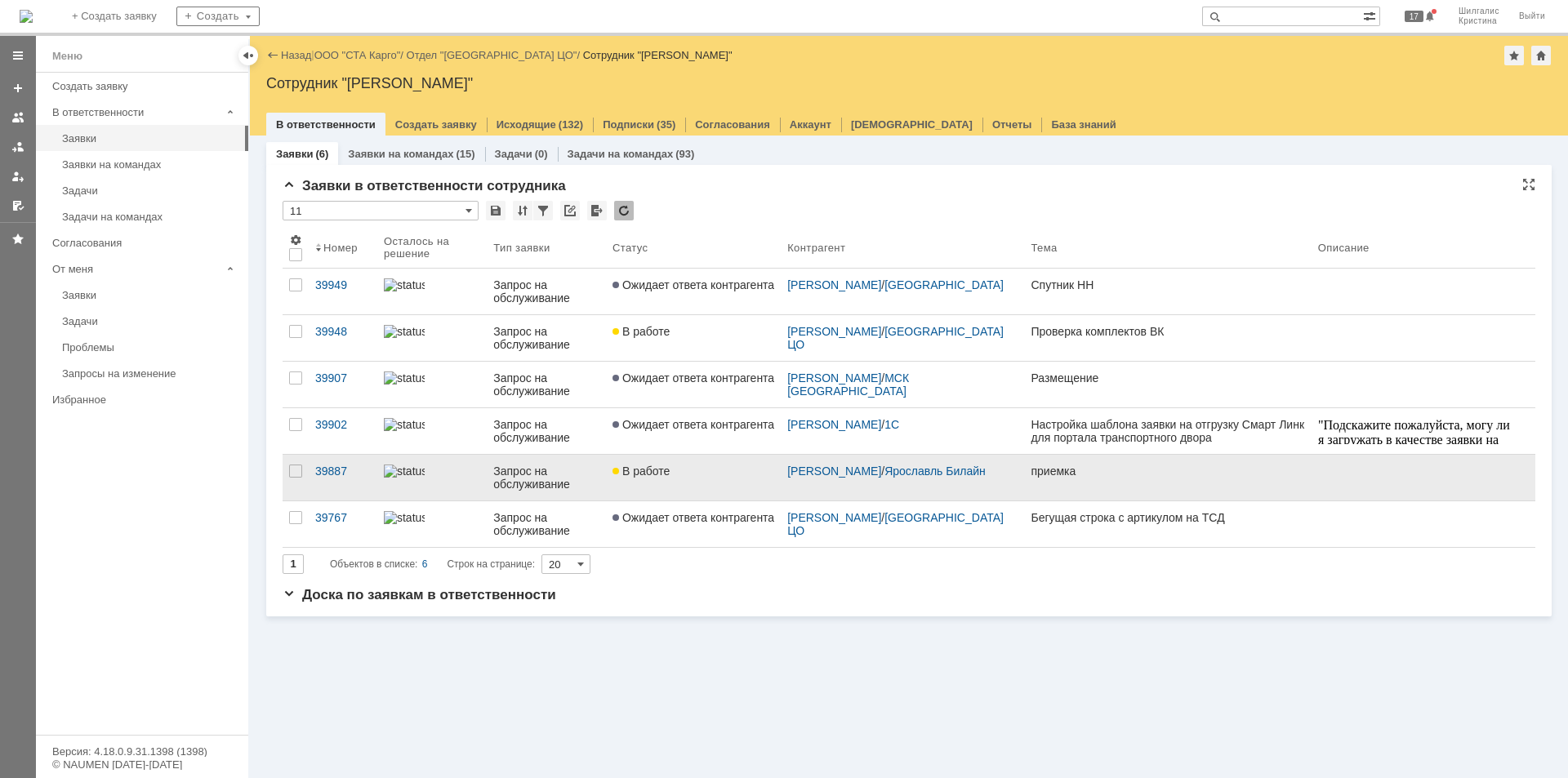
click at [697, 476] on div "В работе" at bounding box center [694, 470] width 162 height 13
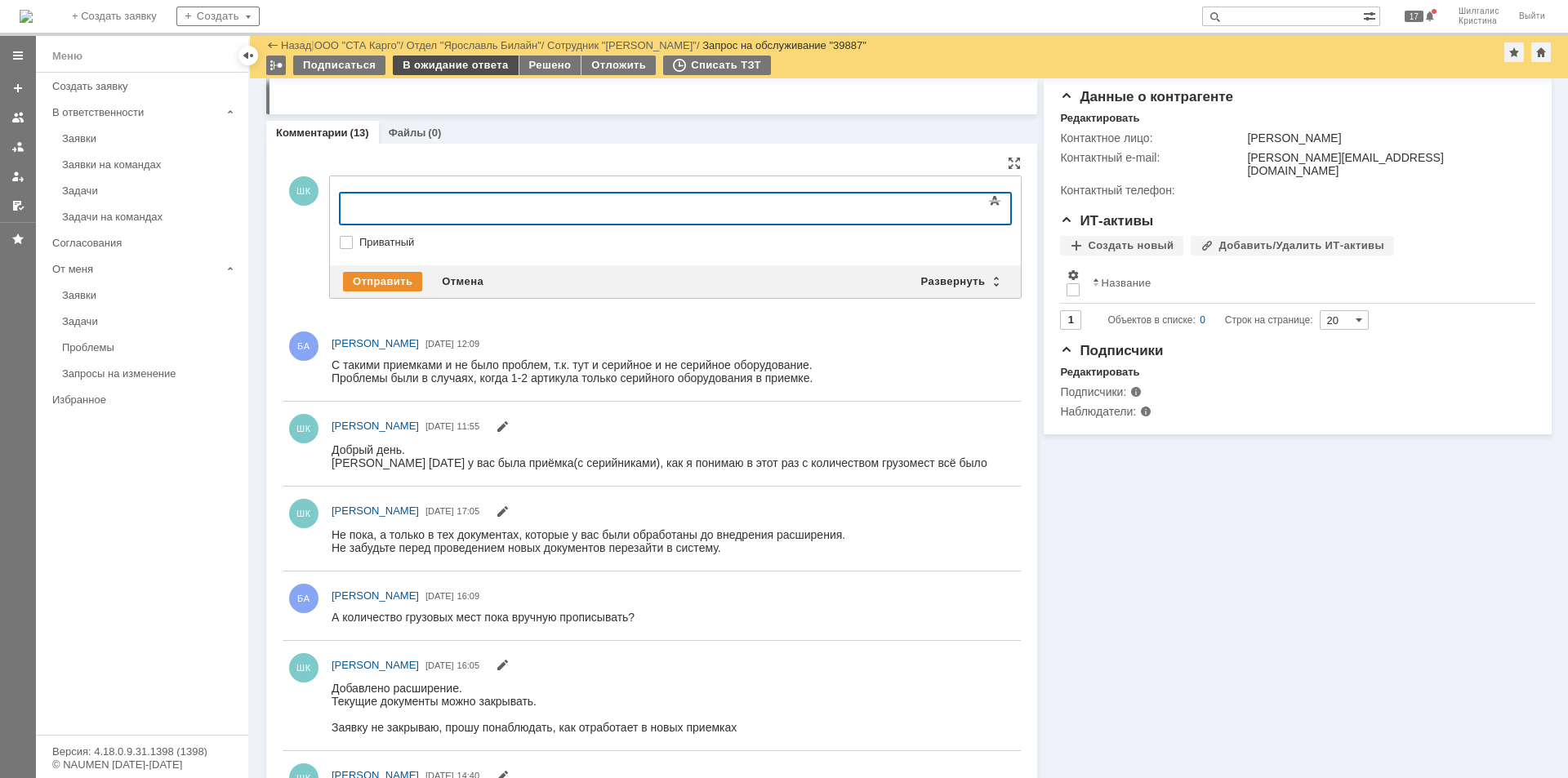
click at [462, 65] on div "В ожидание ответа" at bounding box center [455, 65] width 125 height 20
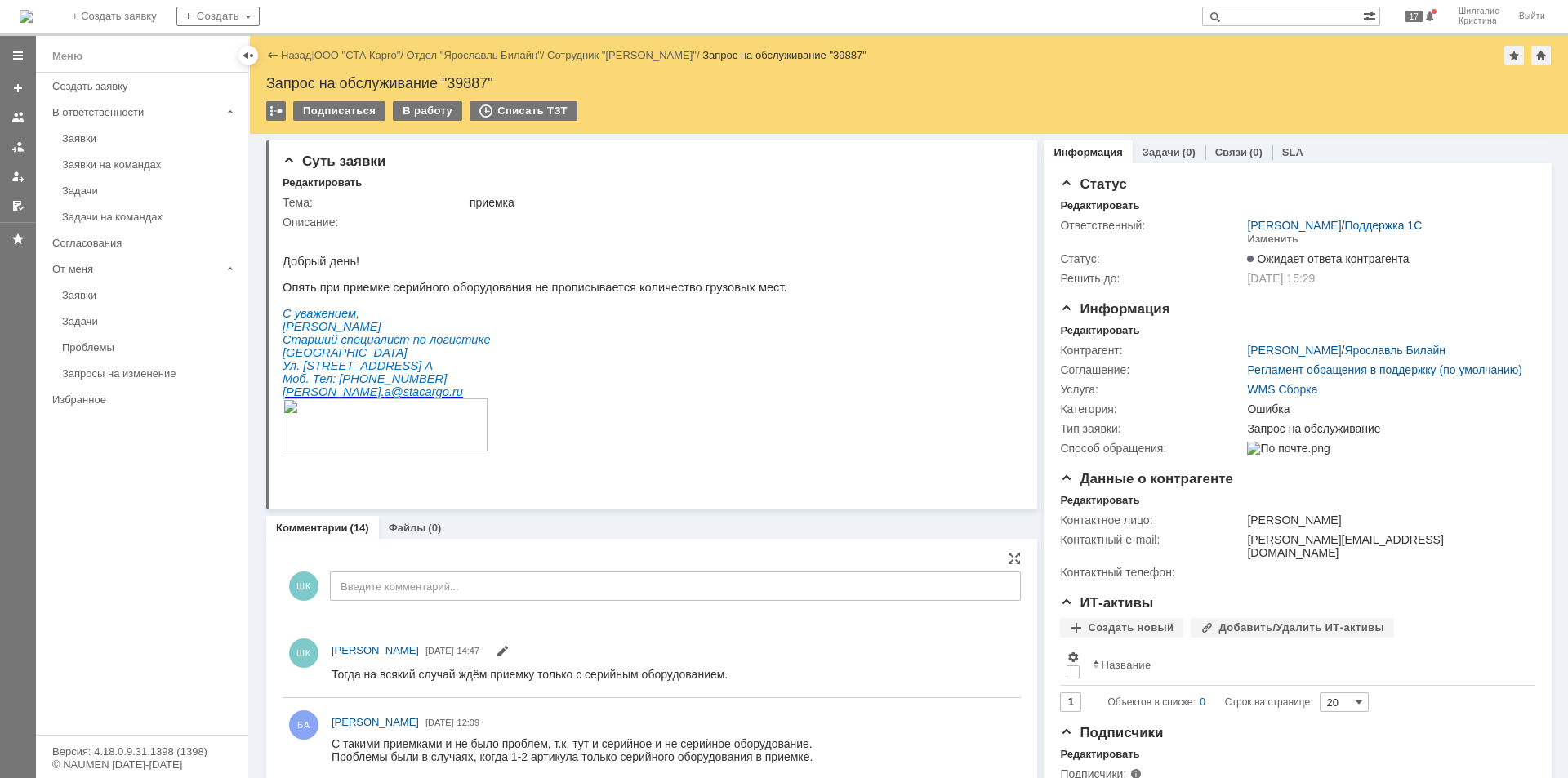
click at [103, 139] on div "Заявки" at bounding box center [150, 139] width 177 height 12
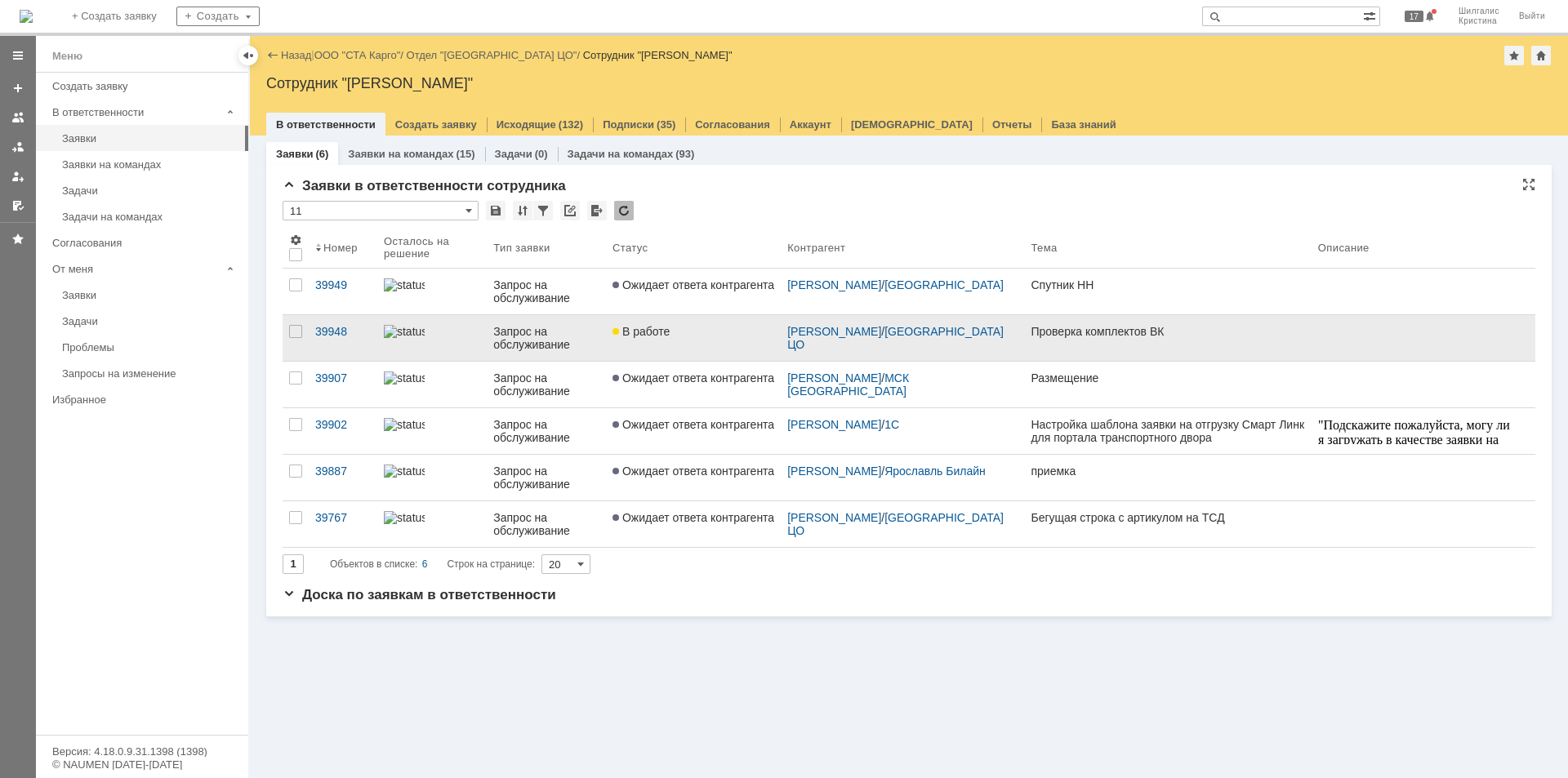
click at [637, 329] on span "В работе" at bounding box center [641, 331] width 57 height 13
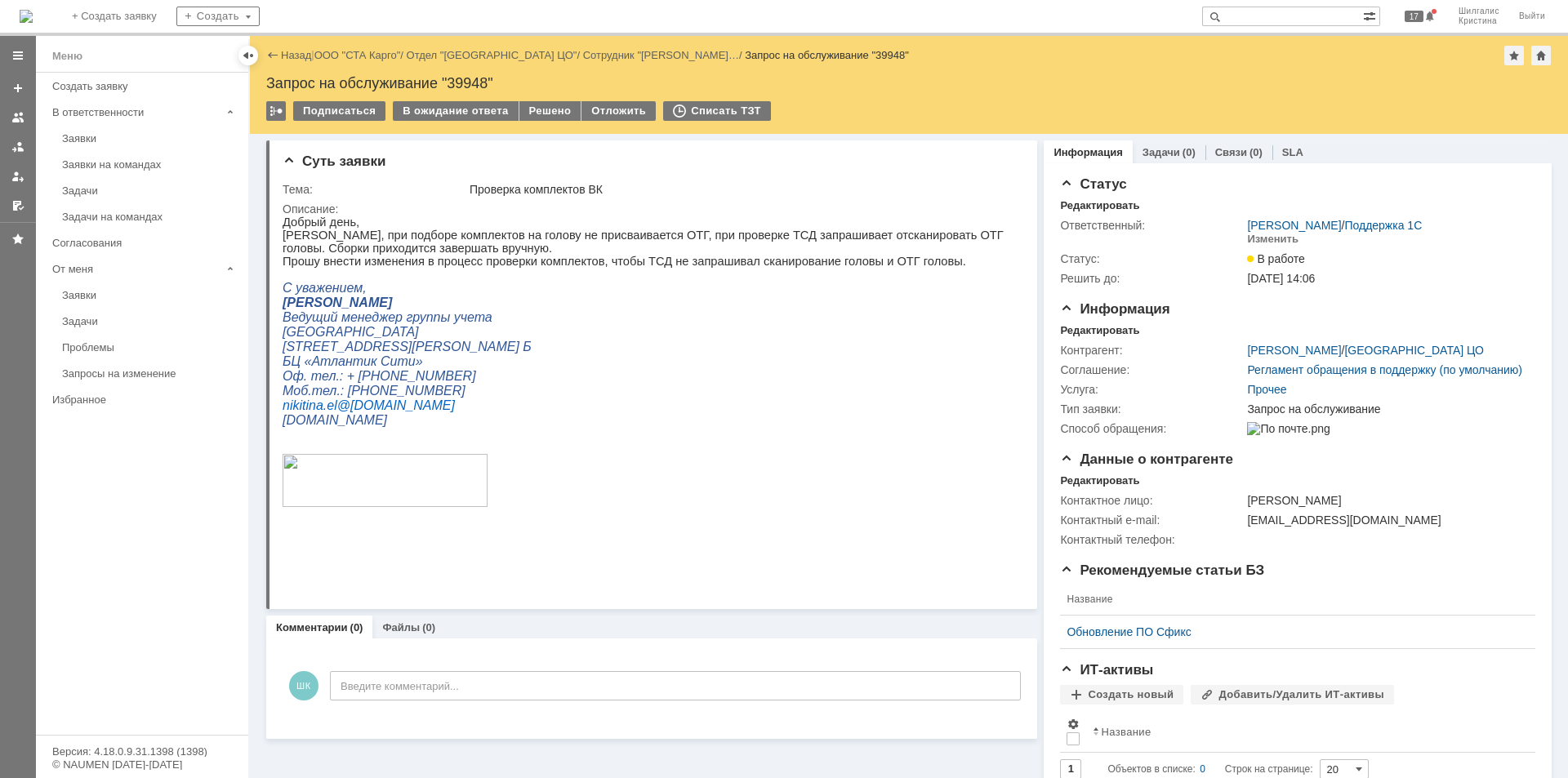
click at [470, 80] on div "Запрос на обслуживание "39948"" at bounding box center [909, 83] width 1285 height 16
click at [470, 79] on div "Запрос на обслуживание "39948"" at bounding box center [909, 83] width 1285 height 16
copy div "39948"
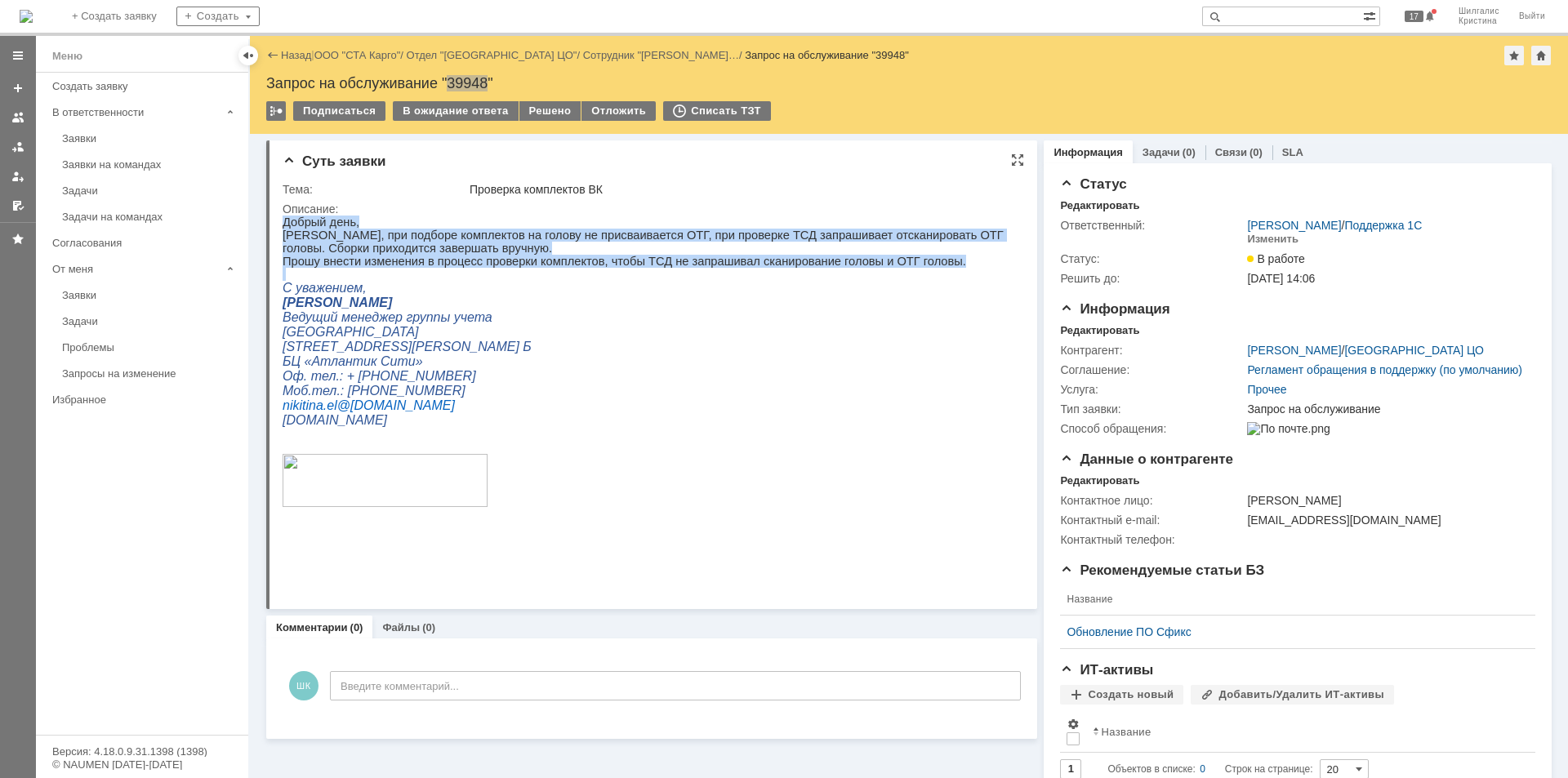
drag, startPoint x: 291, startPoint y: 280, endPoint x: 558, endPoint y: 460, distance: 322.0
click at [283, 244] on html "Добрый день, Коллеги, при подборе комплектов на голову не присваивается ОТГ, пр…" at bounding box center [645, 390] width 726 height 350
copy div "Добрый день, Коллеги, при подборе комплектов на голову не присваивается ОТГ, пр…"
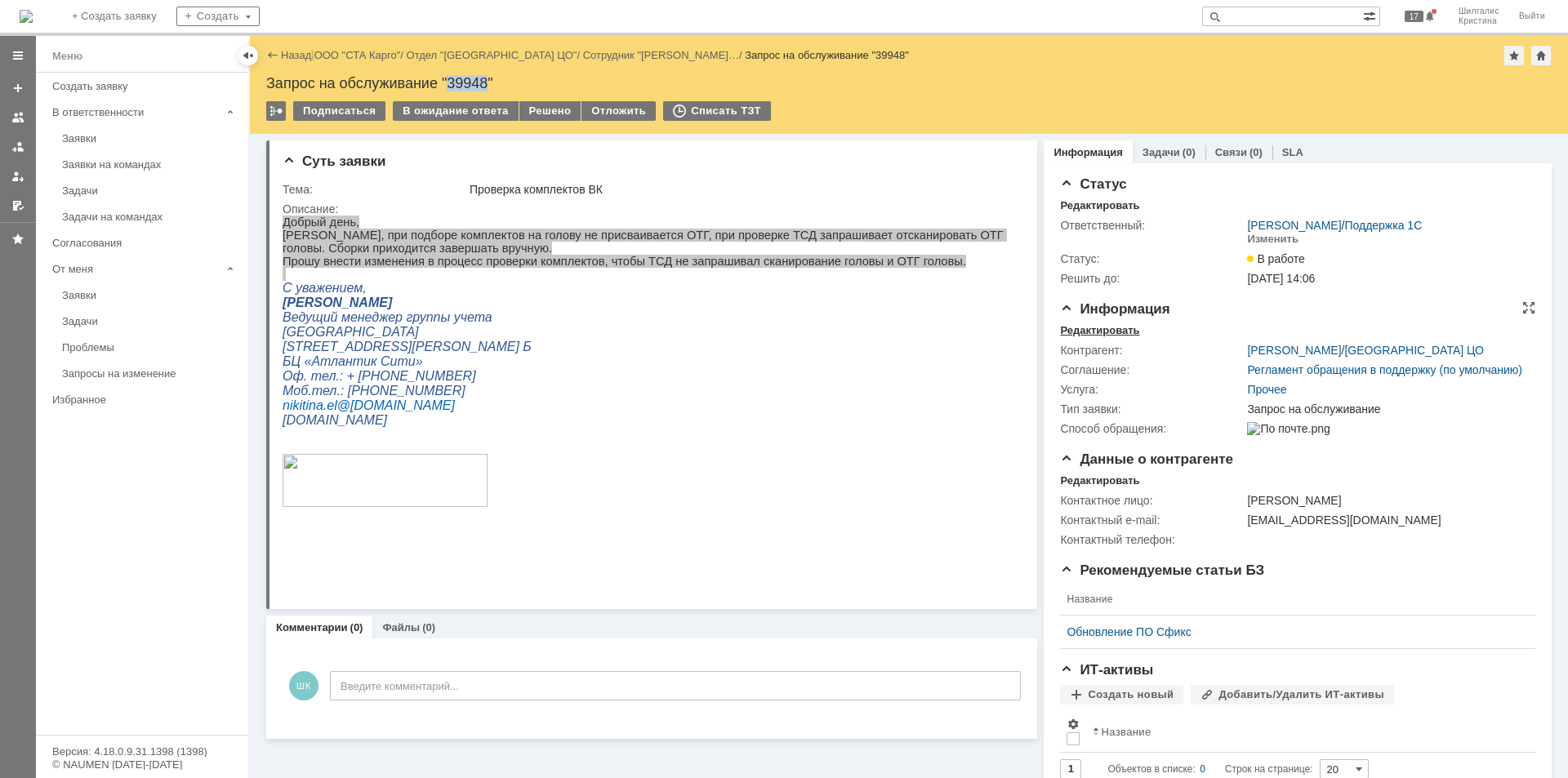
click at [1093, 333] on div "Редактировать" at bounding box center [1100, 330] width 79 height 13
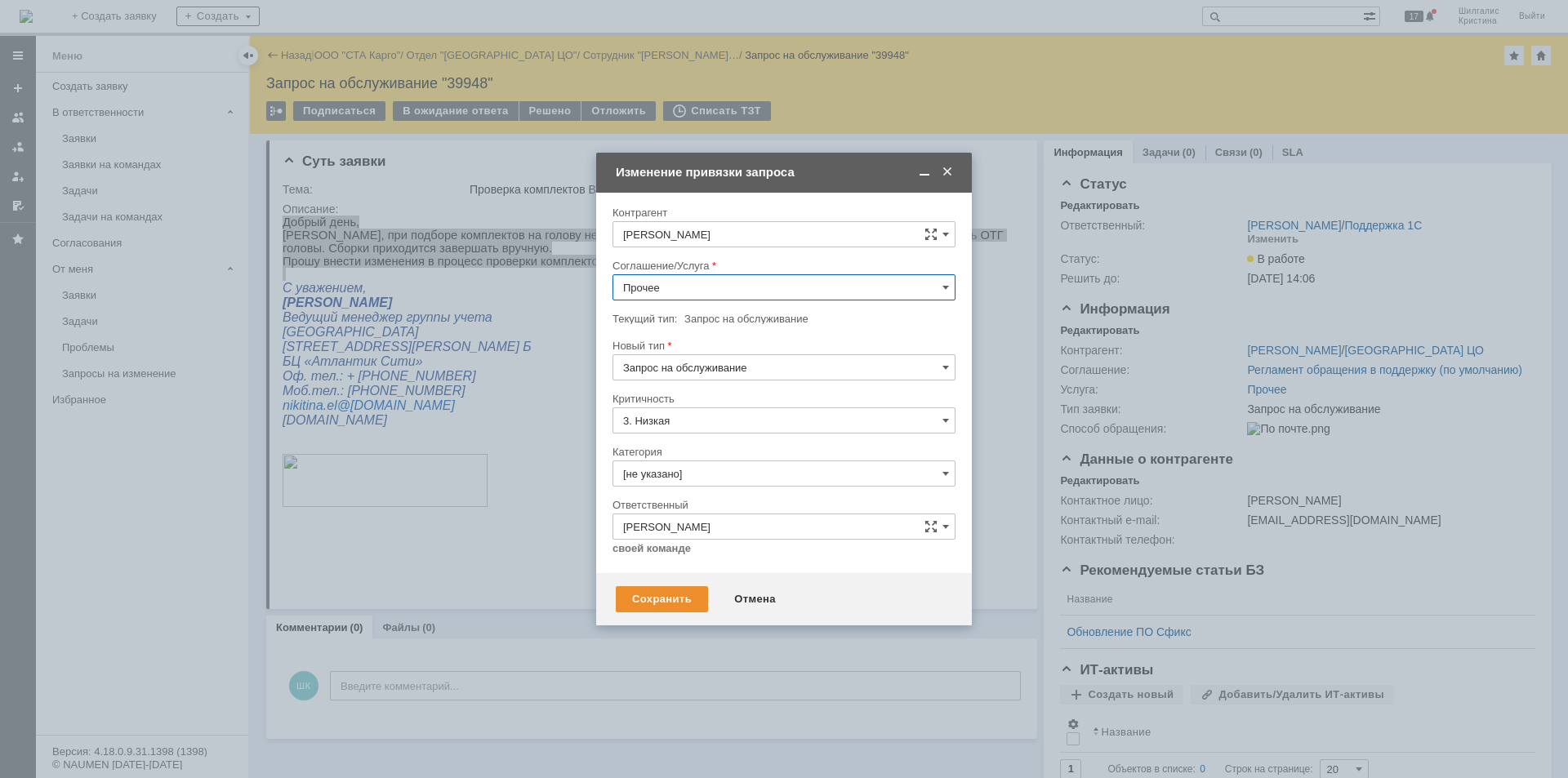
click at [694, 289] on input "Прочее" at bounding box center [784, 288] width 343 height 26
click at [714, 460] on span "WMS Сборка ТСД" at bounding box center [784, 457] width 322 height 13
type input "WMS Сборка ТСД"
click at [658, 467] on input "[не указано]" at bounding box center [784, 474] width 343 height 26
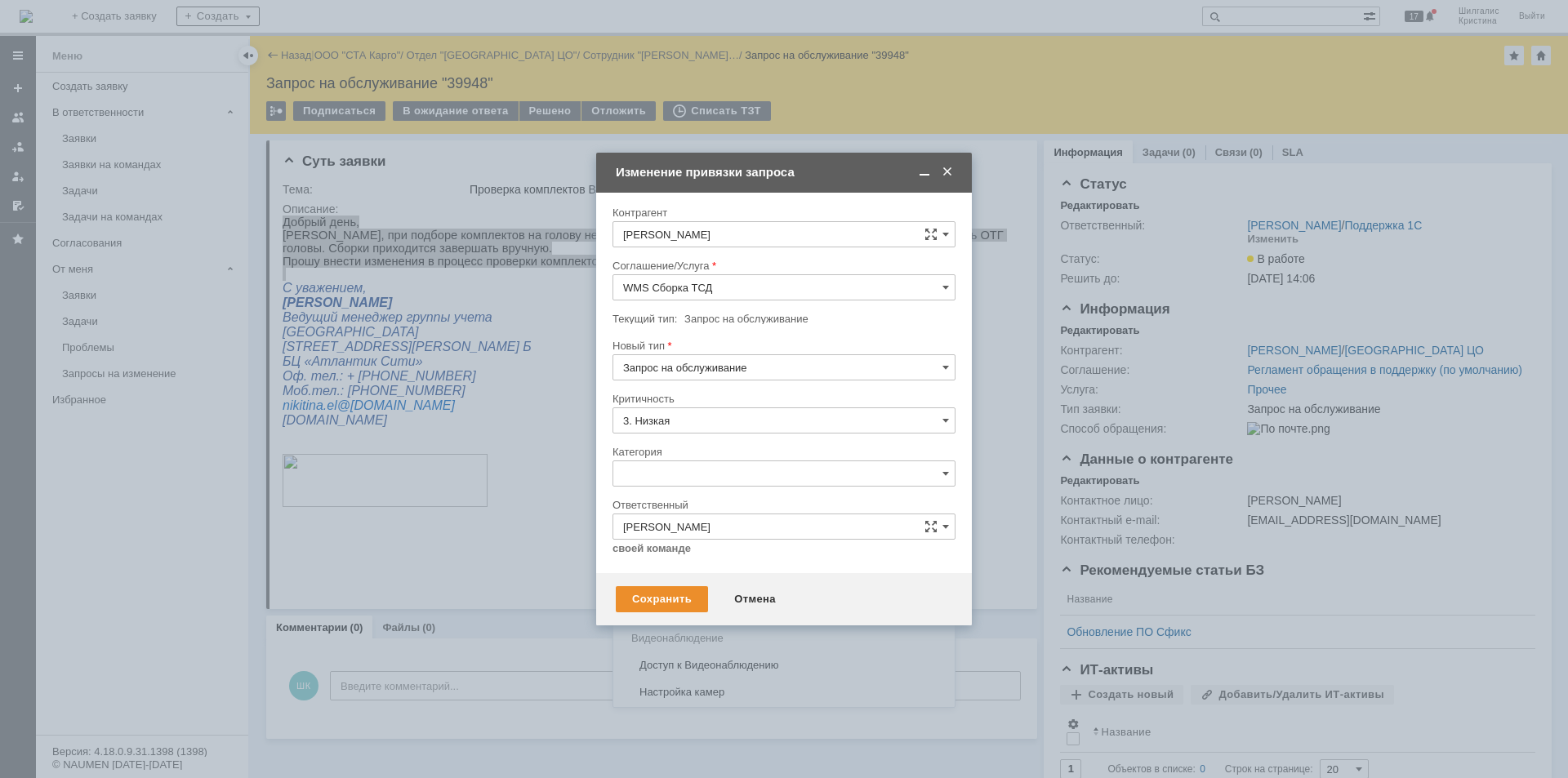
click at [697, 558] on span "Изменение" at bounding box center [784, 557] width 322 height 13
click at [636, 601] on div "Сохранить" at bounding box center [662, 600] width 92 height 26
type input "Изменение"
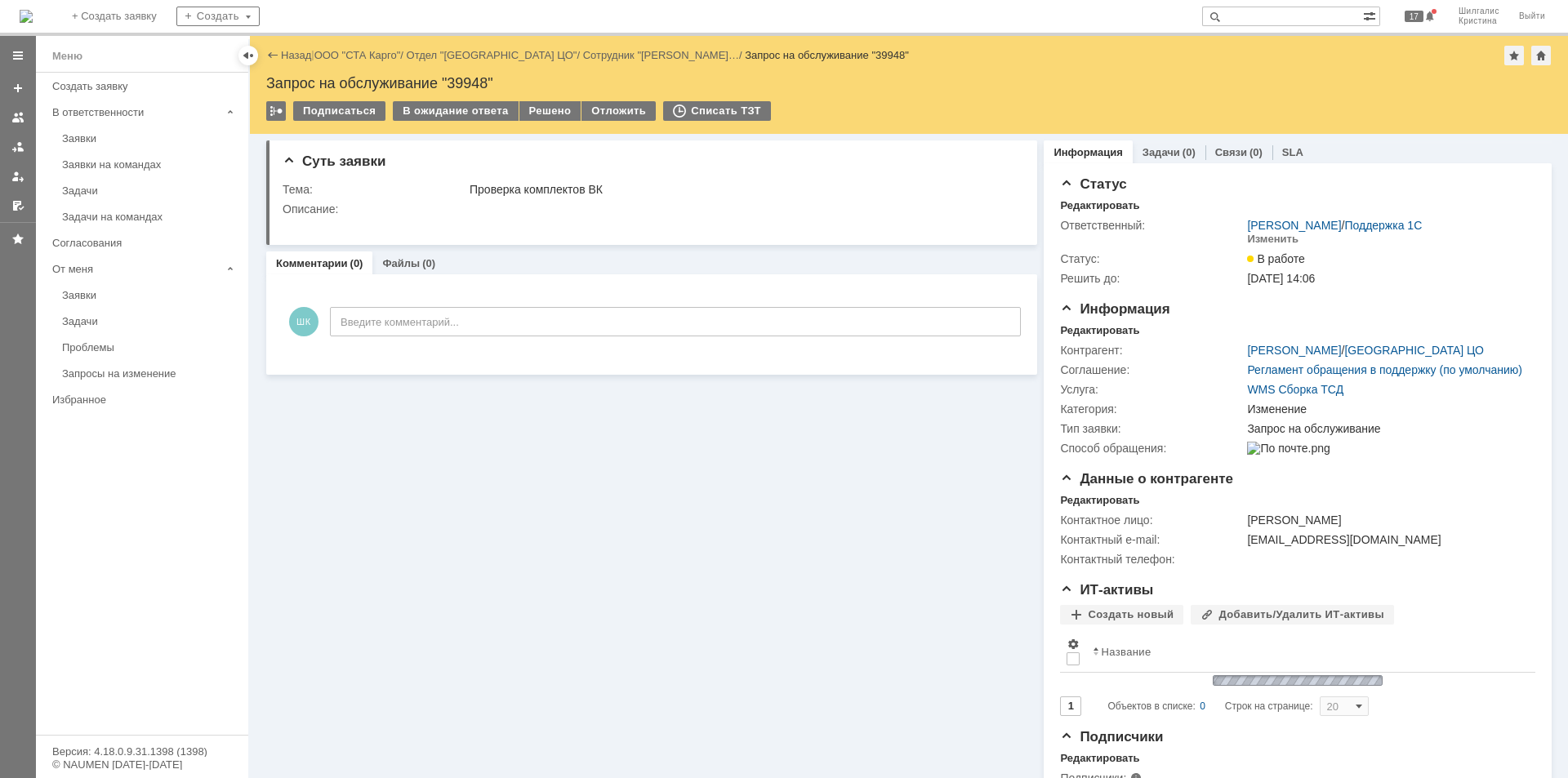
scroll to position [0, 0]
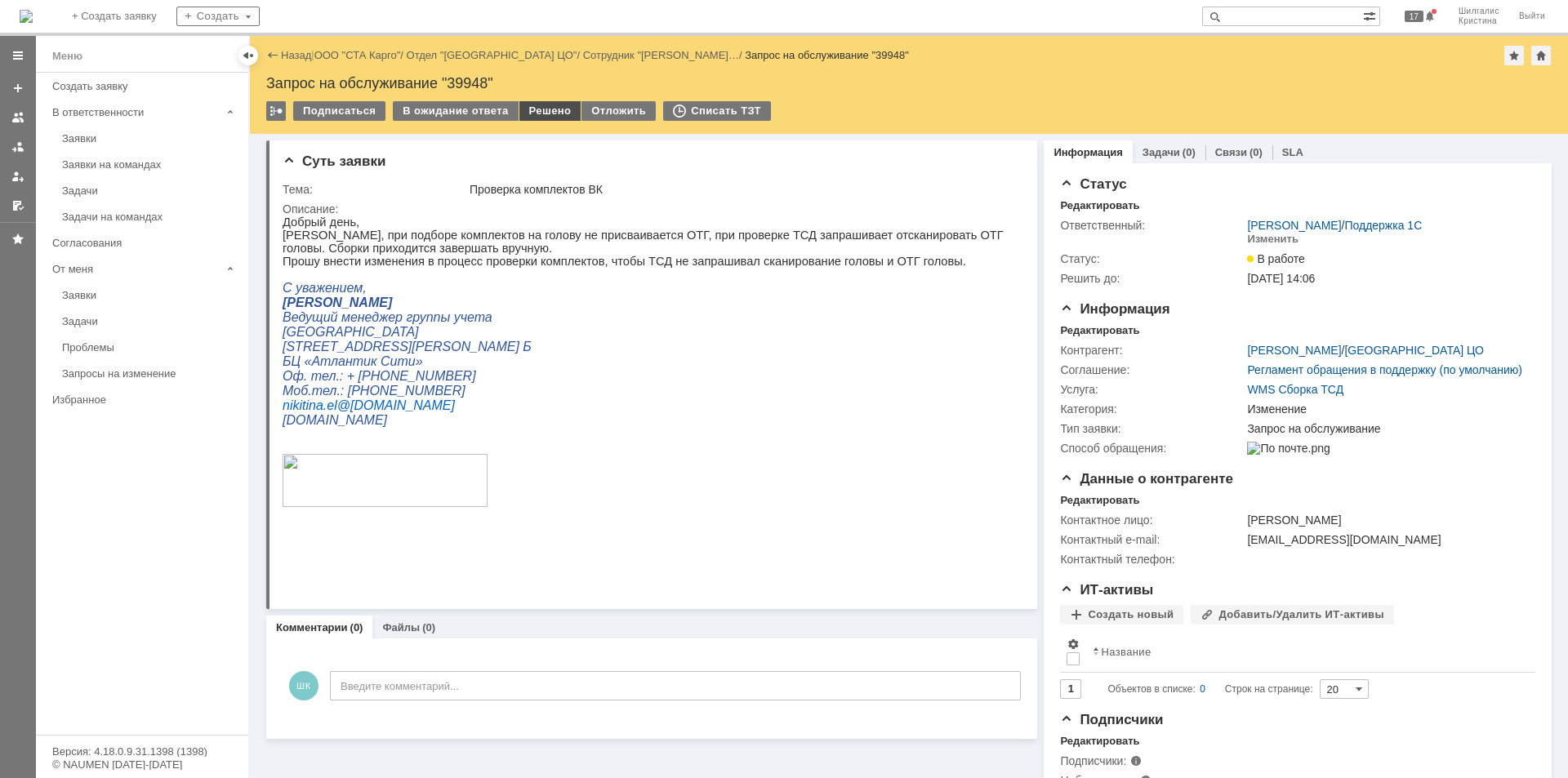
click at [547, 109] on div "Решено" at bounding box center [551, 111] width 62 height 20
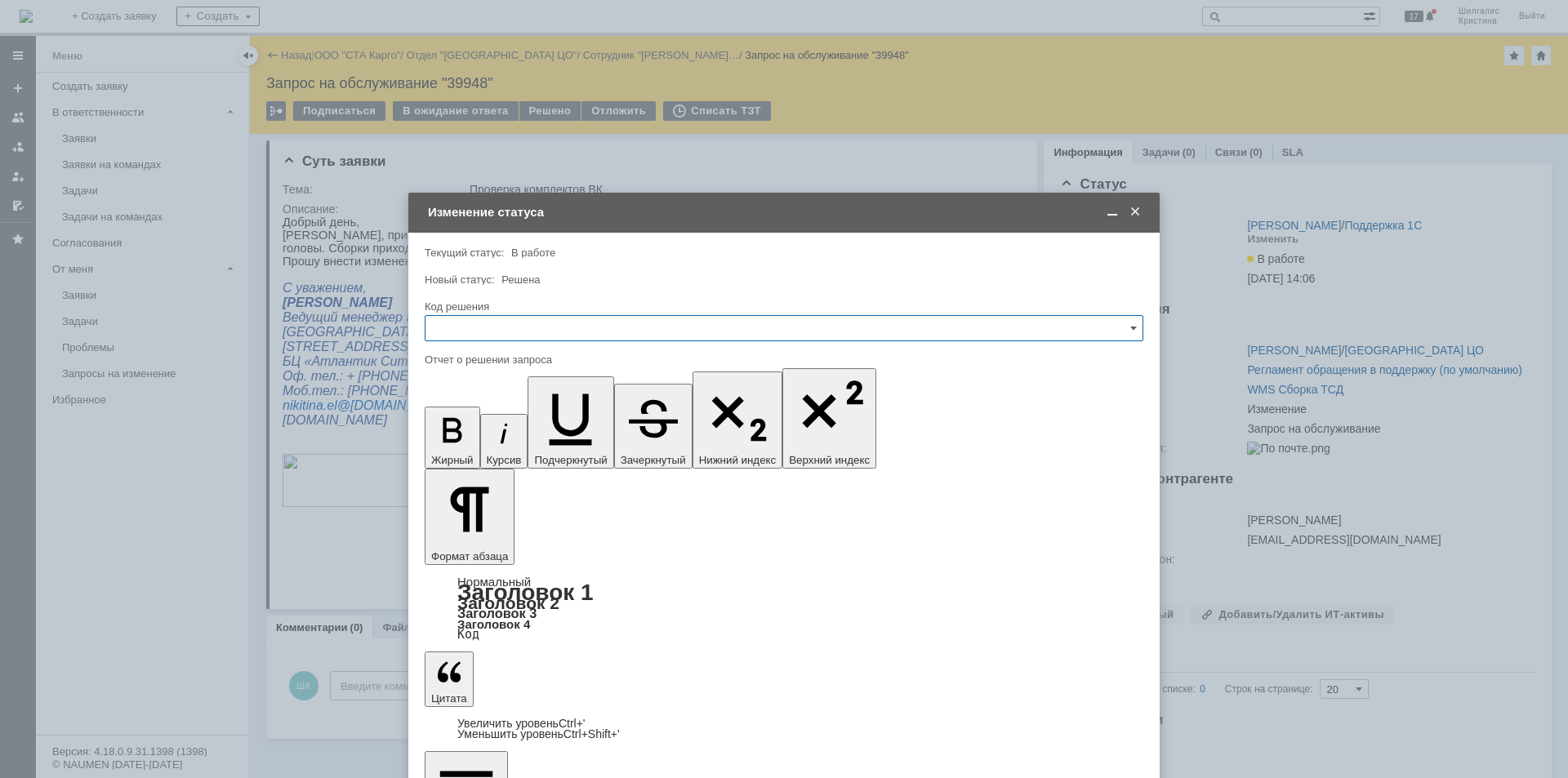
click at [492, 334] on input "text" at bounding box center [784, 328] width 719 height 26
click at [480, 547] on span "Решено" at bounding box center [784, 547] width 698 height 13
type input "Решено"
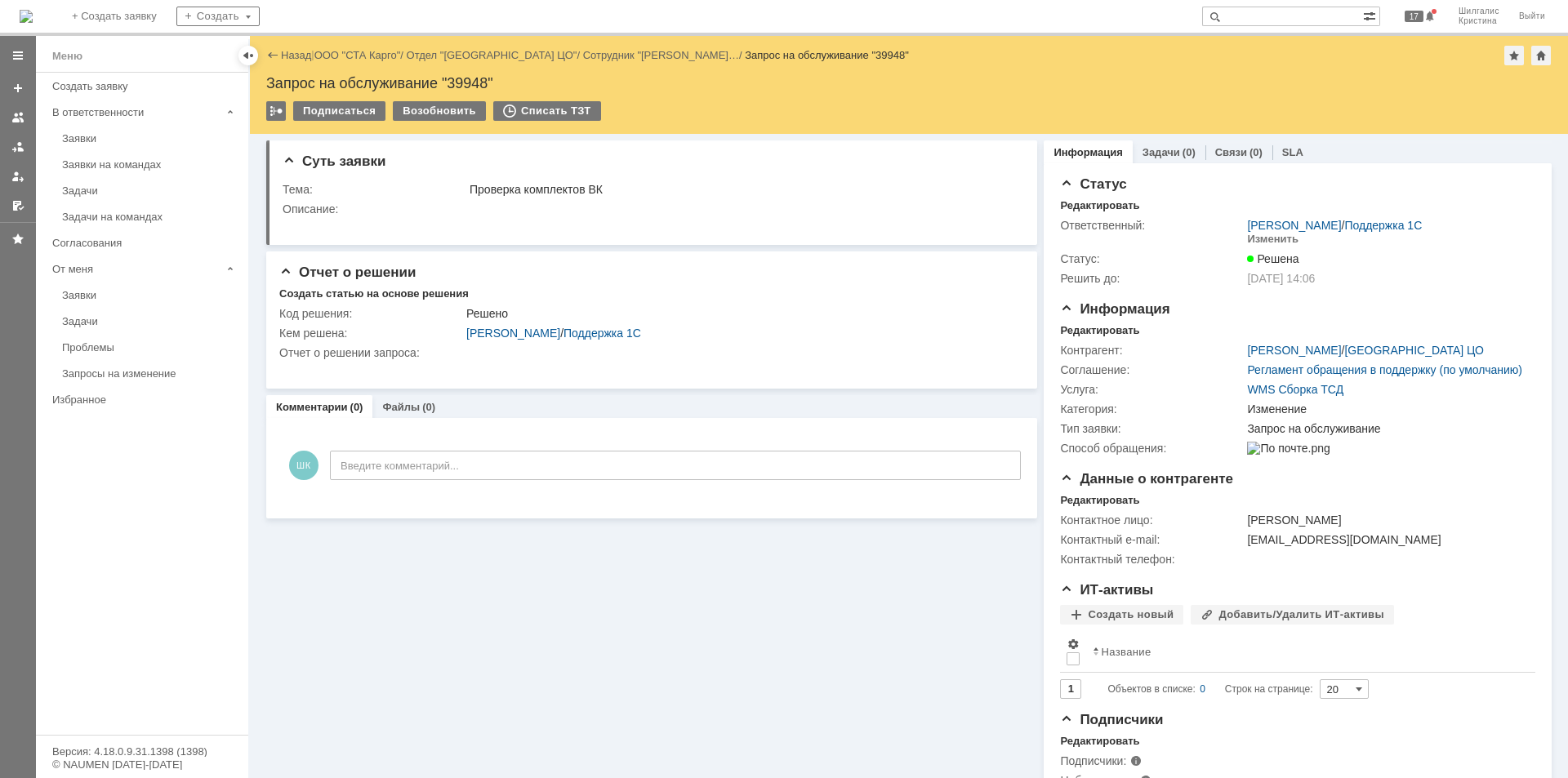
scroll to position [0, 0]
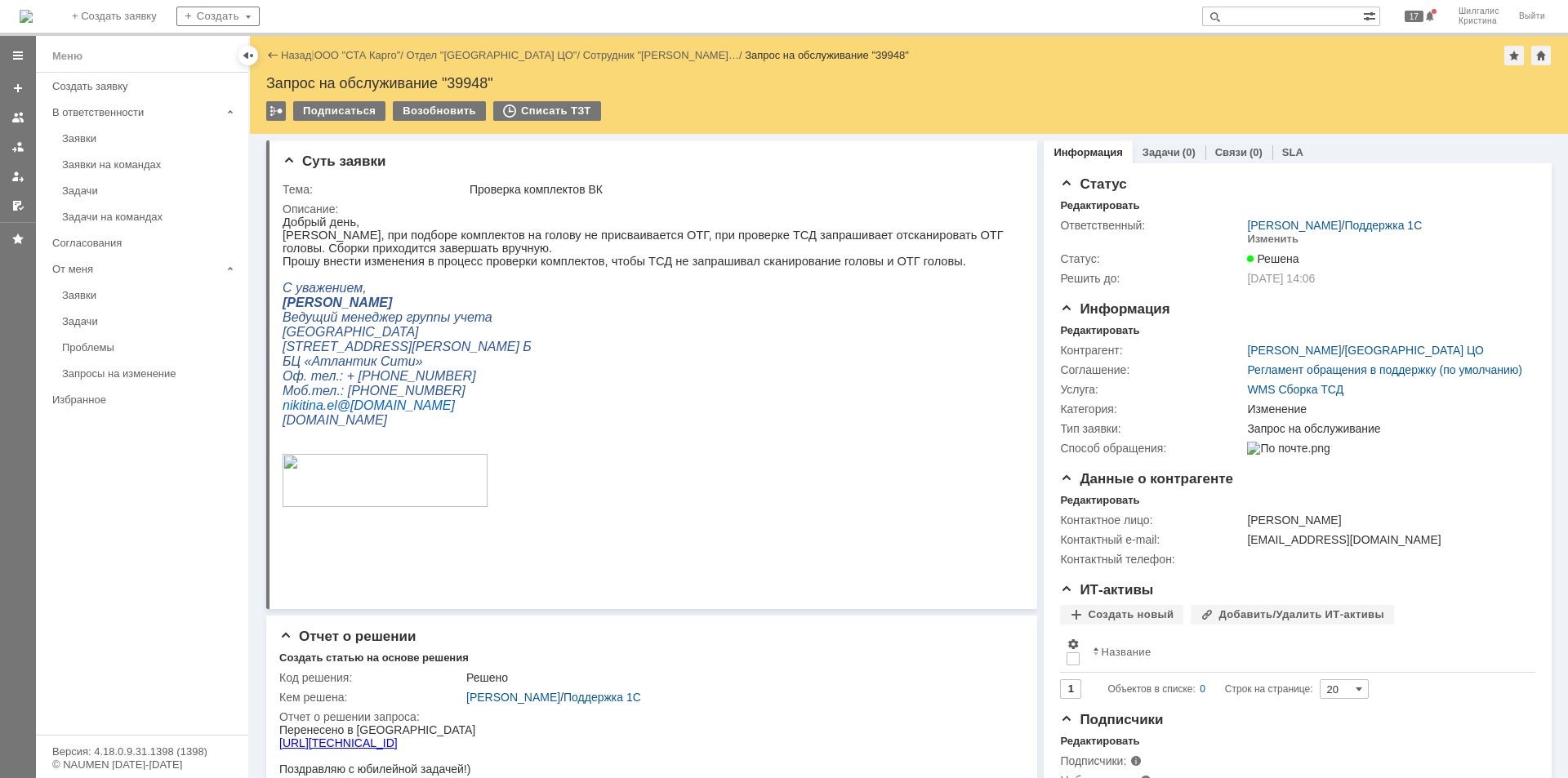
click at [354, 53] on link "ООО "СТА Карго"" at bounding box center [358, 55] width 86 height 12
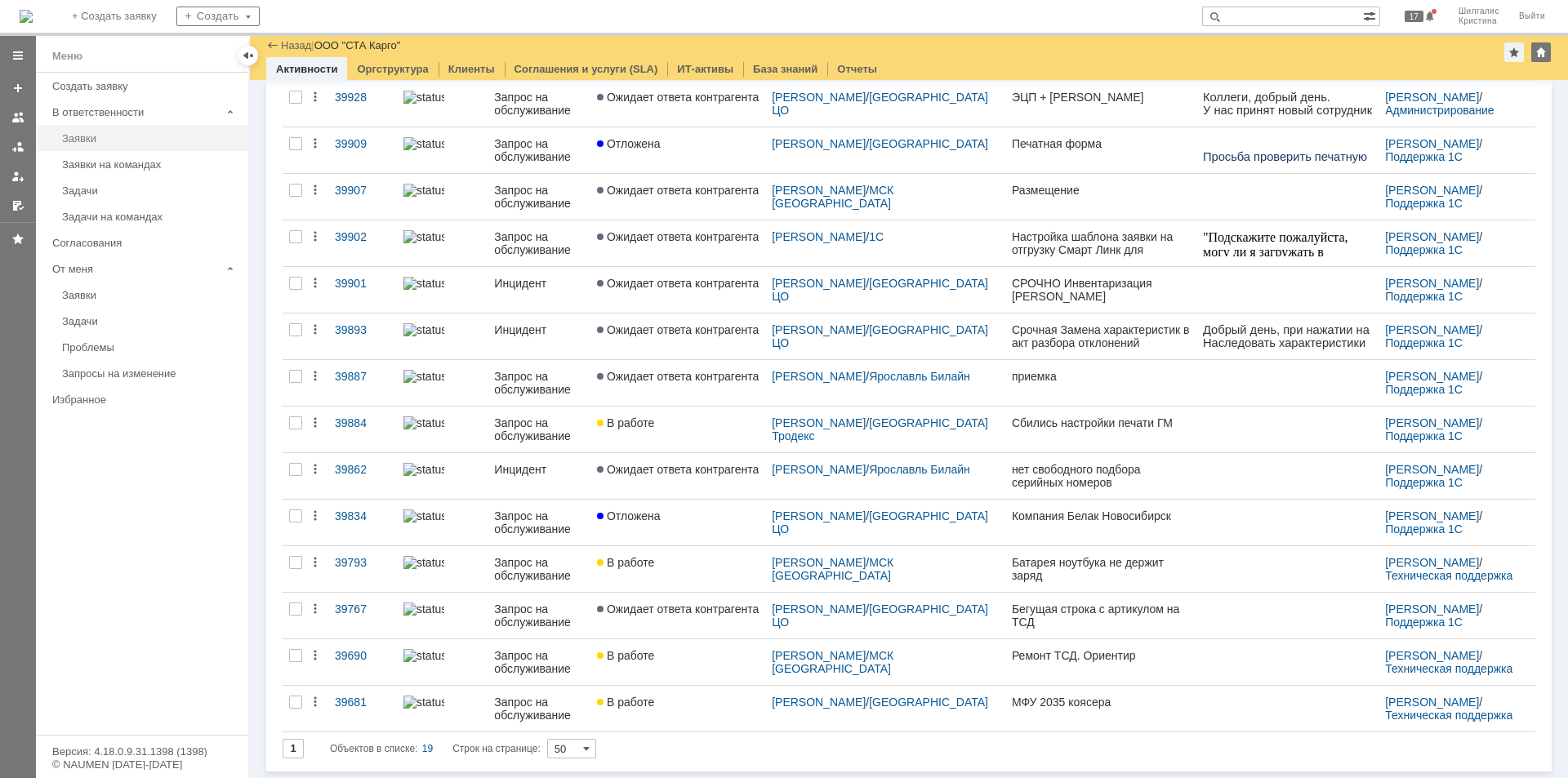
click at [123, 133] on div "Заявки" at bounding box center [150, 139] width 177 height 12
